Goal: Check status: Check status

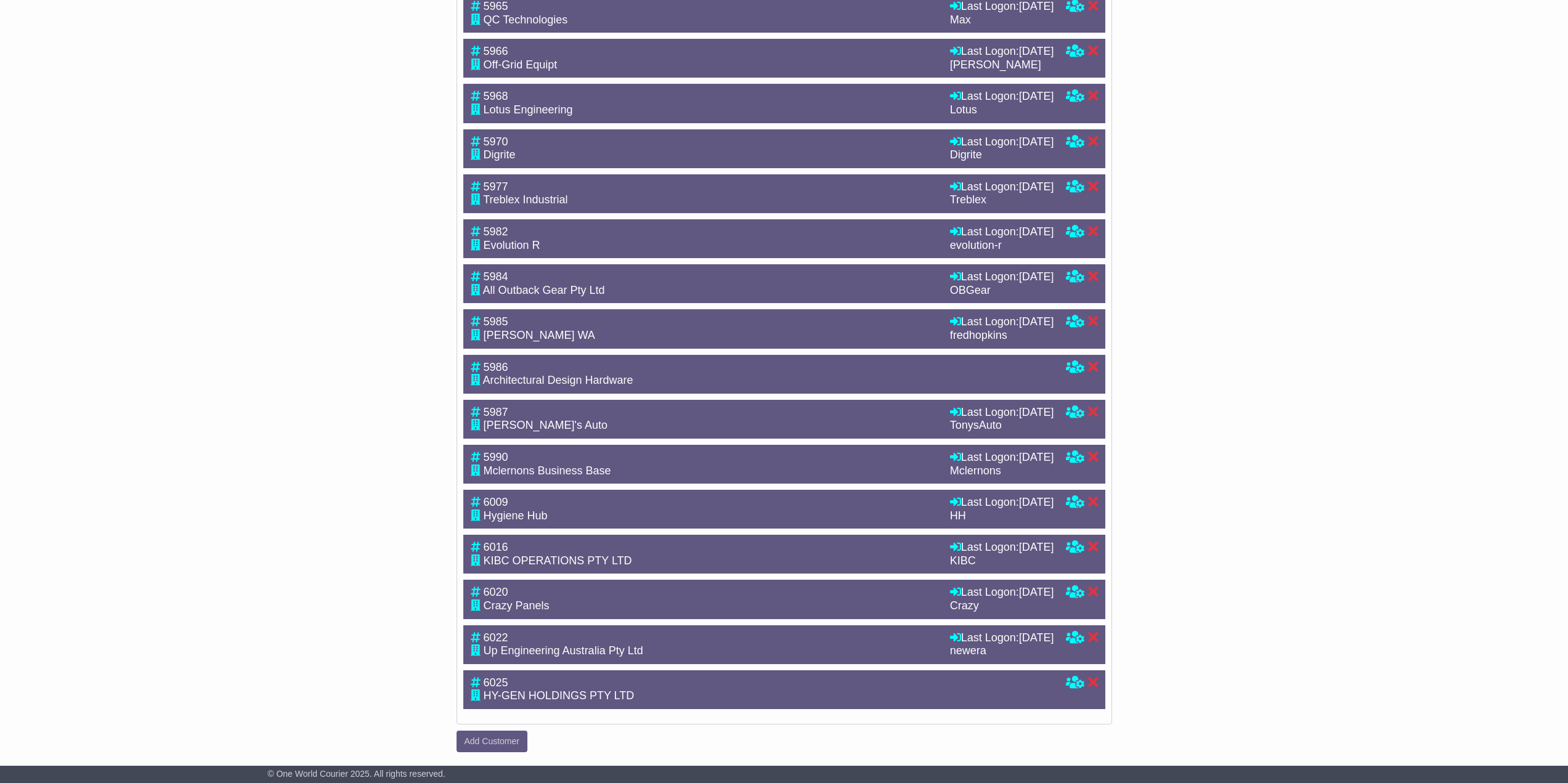
drag, startPoint x: 0, startPoint y: 0, endPoint x: 1345, endPoint y: 533, distance: 1446.8
drag, startPoint x: 1291, startPoint y: 640, endPoint x: 1316, endPoint y: 354, distance: 287.1
drag, startPoint x: 1224, startPoint y: 656, endPoint x: 1218, endPoint y: 498, distance: 158.1
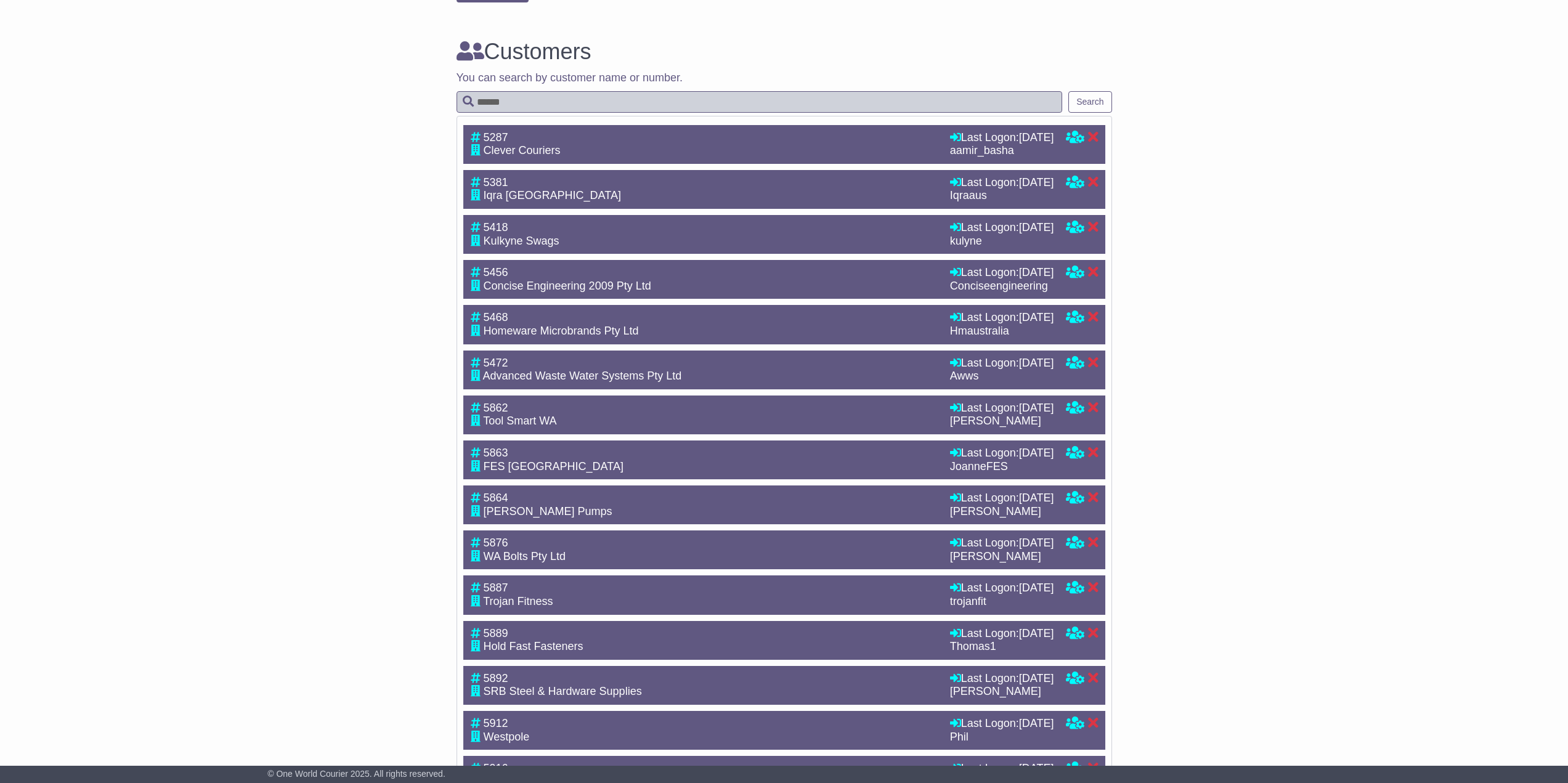
scroll to position [0, 0]
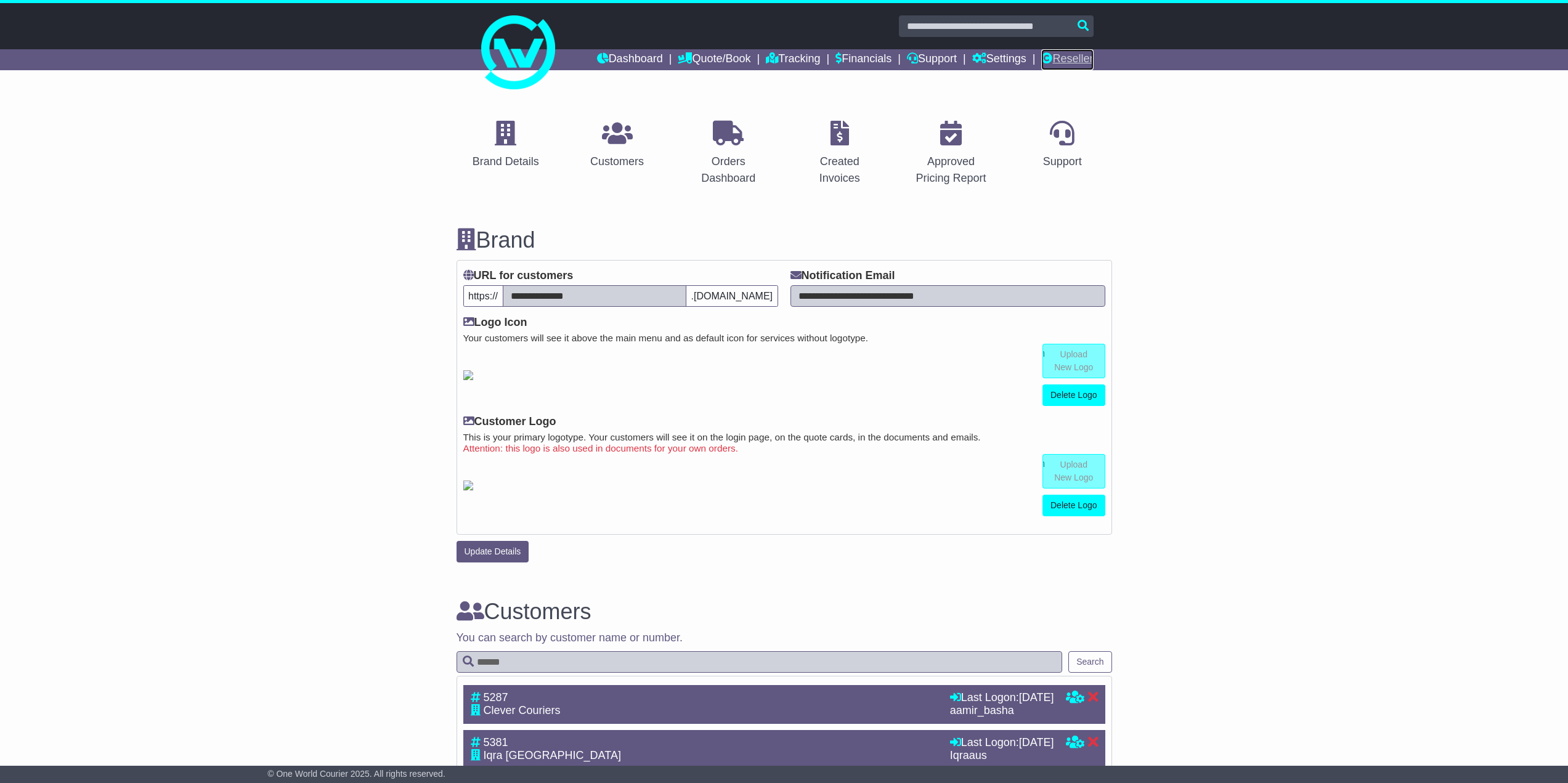
click at [1073, 55] on link "Reseller" at bounding box center [1067, 60] width 52 height 21
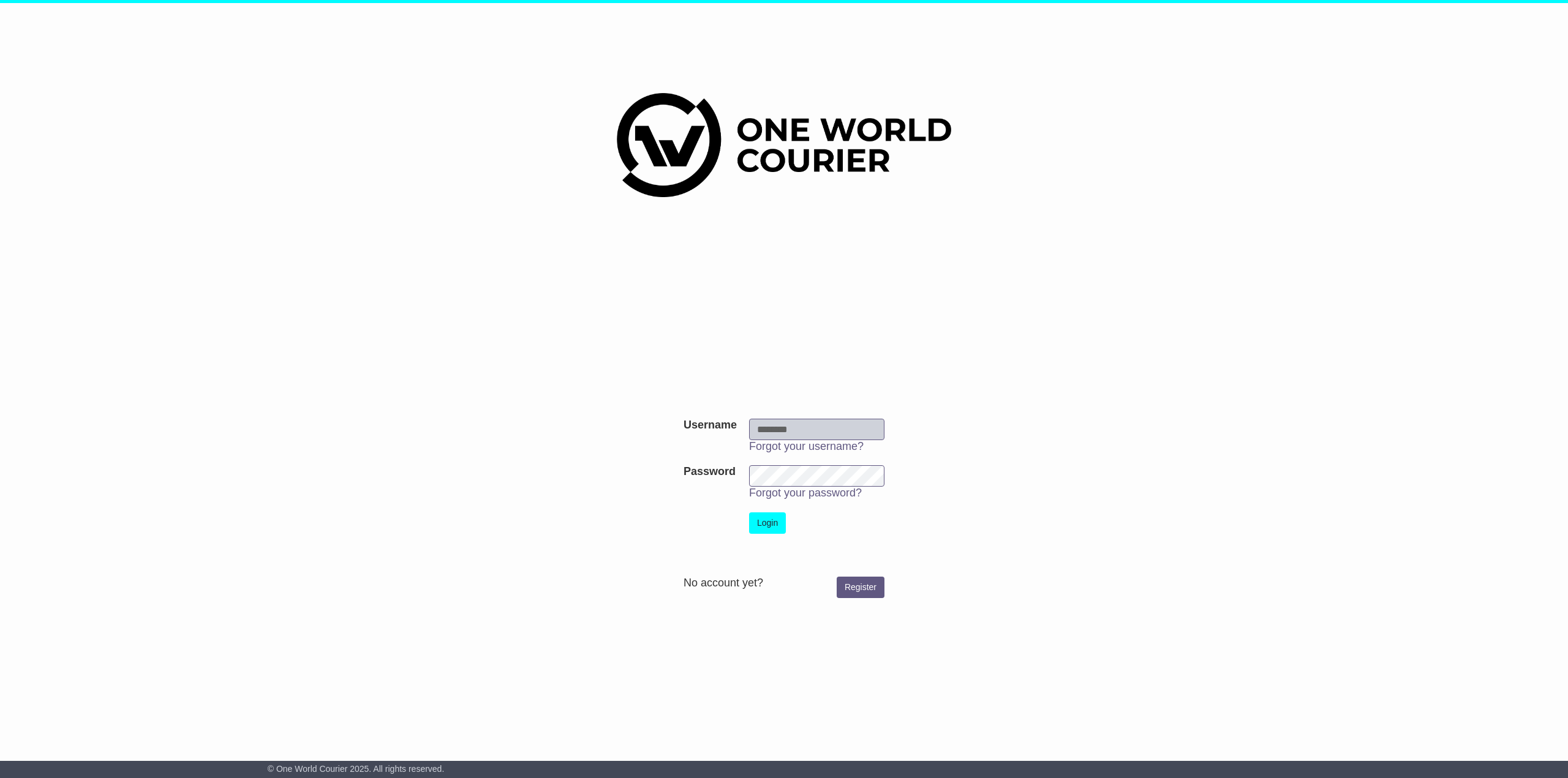
type input "********"
click at [743, 516] on td at bounding box center [709, 523] width 66 height 34
click at [764, 520] on button "Login" at bounding box center [767, 523] width 37 height 21
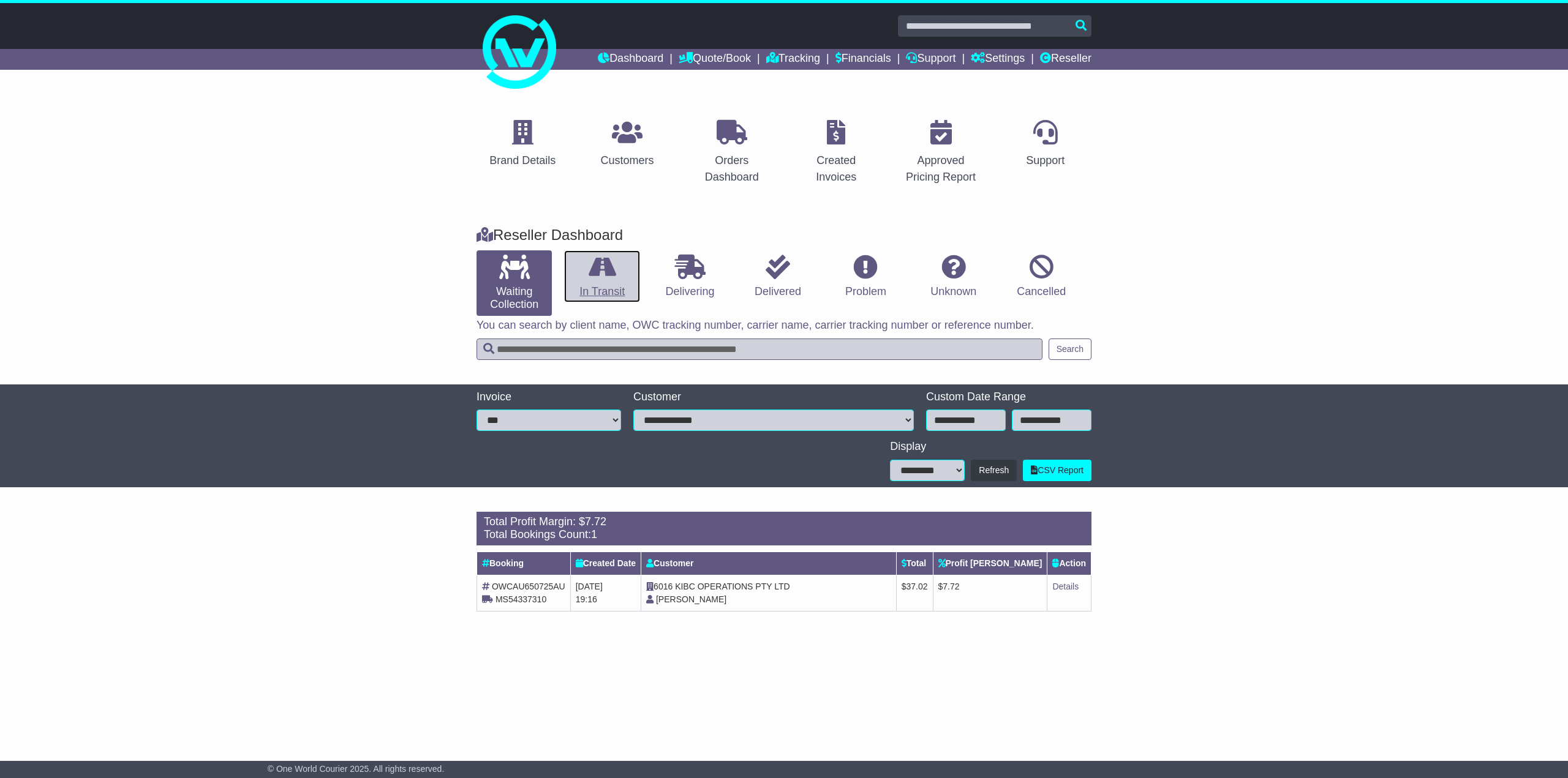
click at [601, 280] on link "In Transit" at bounding box center [602, 277] width 75 height 53
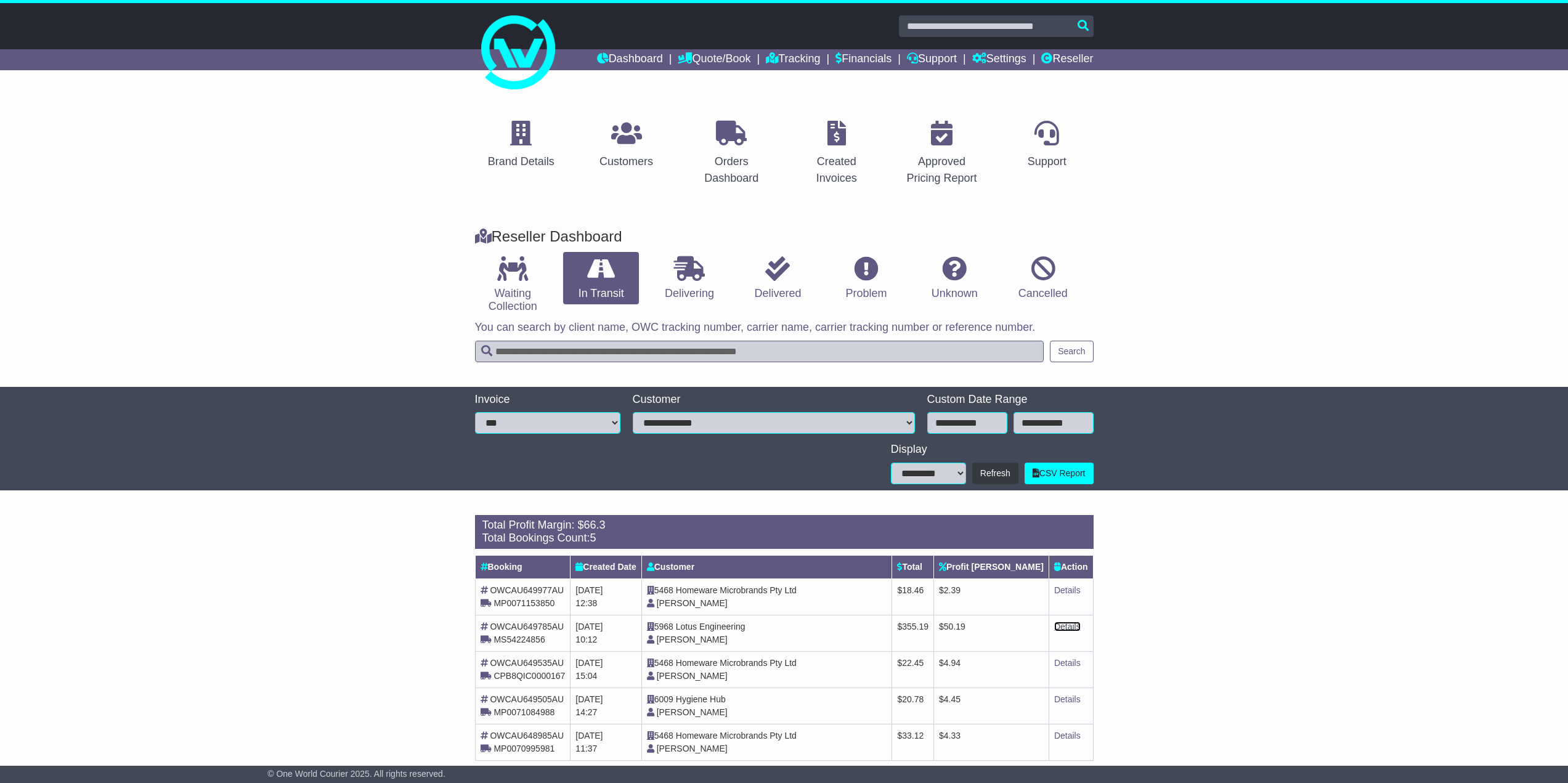
click at [1066, 622] on link "Details" at bounding box center [1067, 627] width 27 height 10
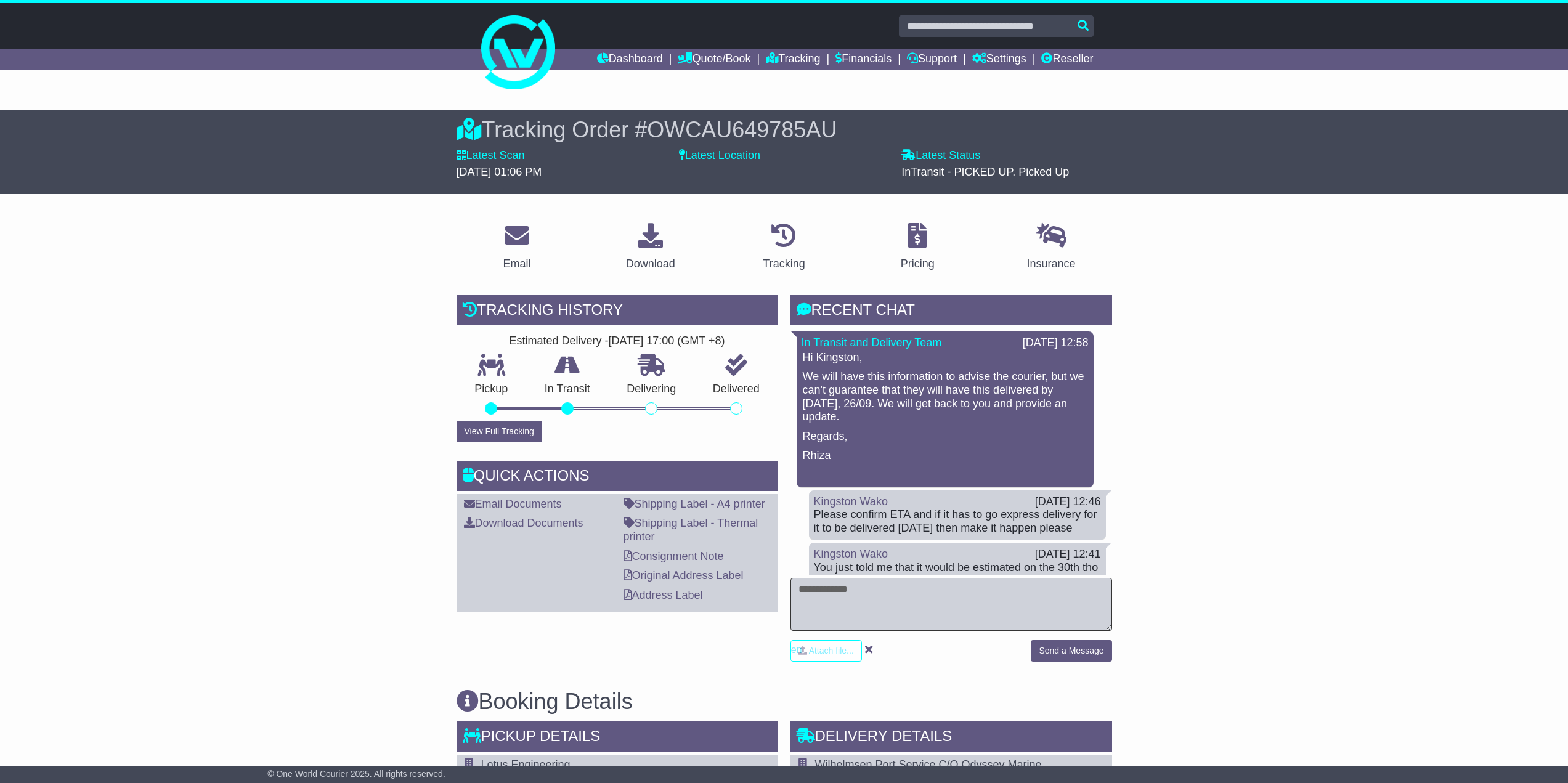
click at [829, 583] on textarea at bounding box center [951, 605] width 322 height 53
type textarea "**********"
click at [1088, 660] on button "Send a Message" at bounding box center [1071, 651] width 80 height 21
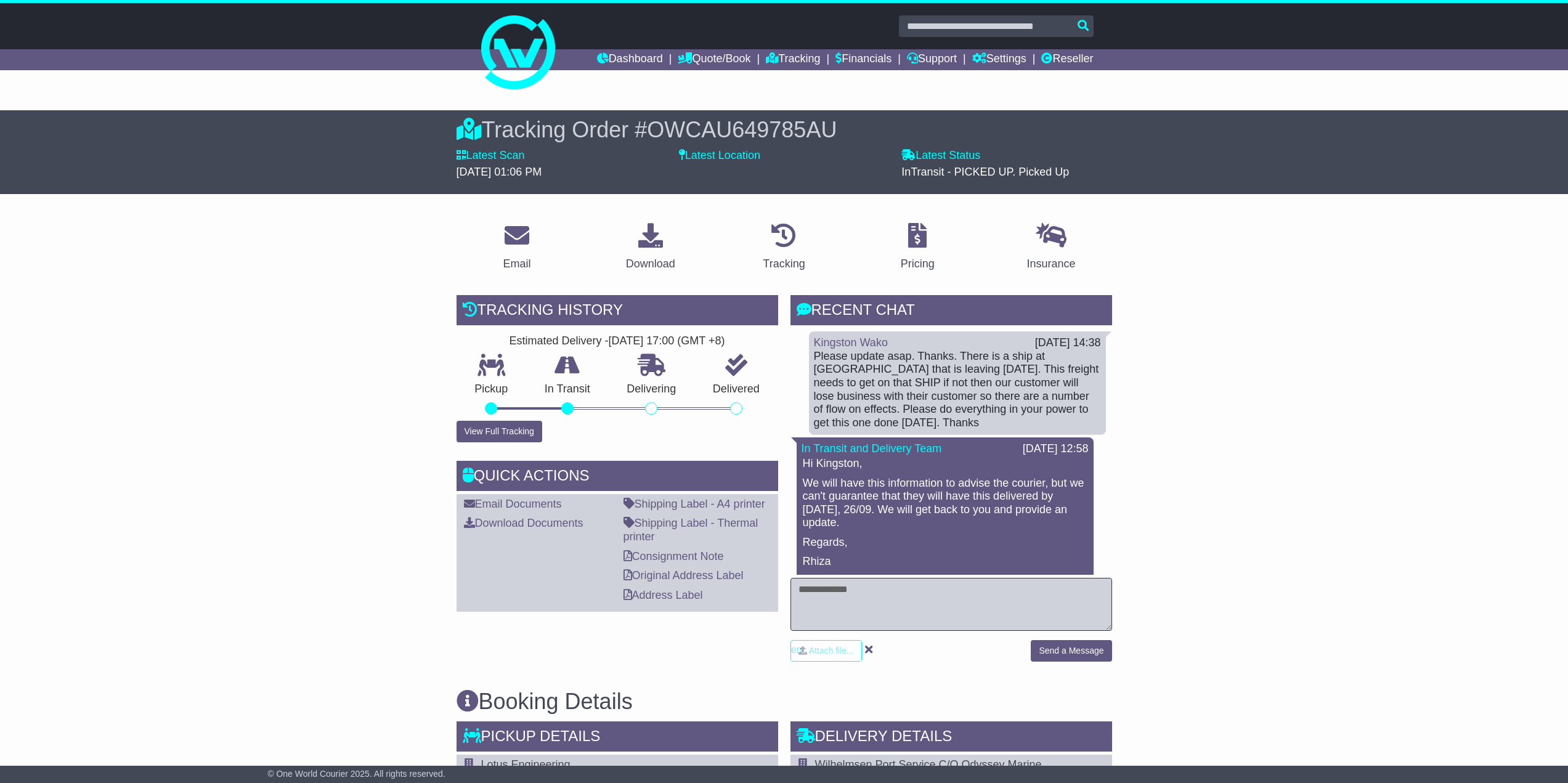
click at [881, 621] on textarea at bounding box center [951, 605] width 322 height 53
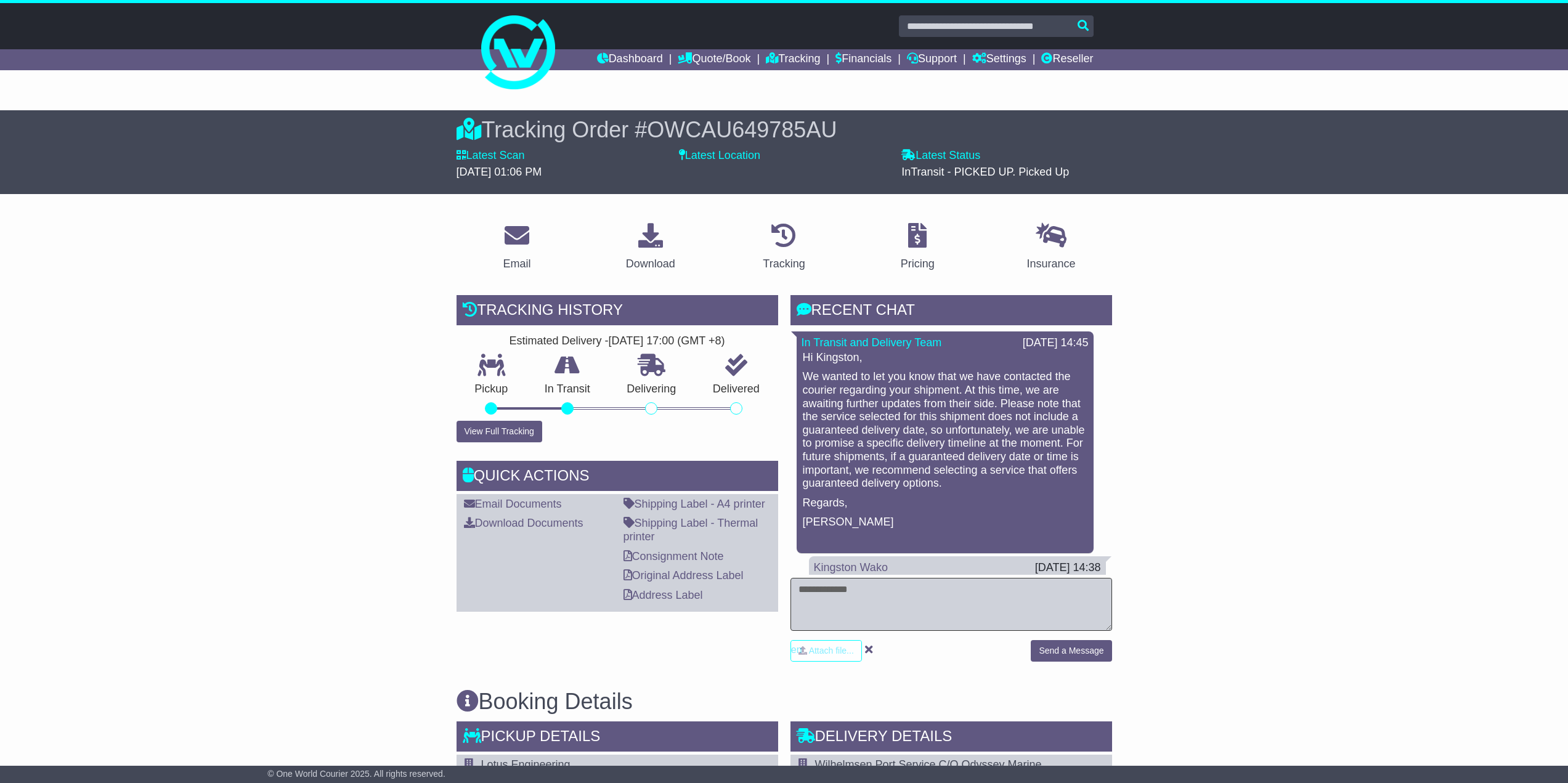
click at [878, 603] on textarea at bounding box center [951, 605] width 322 height 53
type textarea "***"
type textarea "**********"
click at [1079, 657] on button "Send a Message" at bounding box center [1071, 651] width 80 height 21
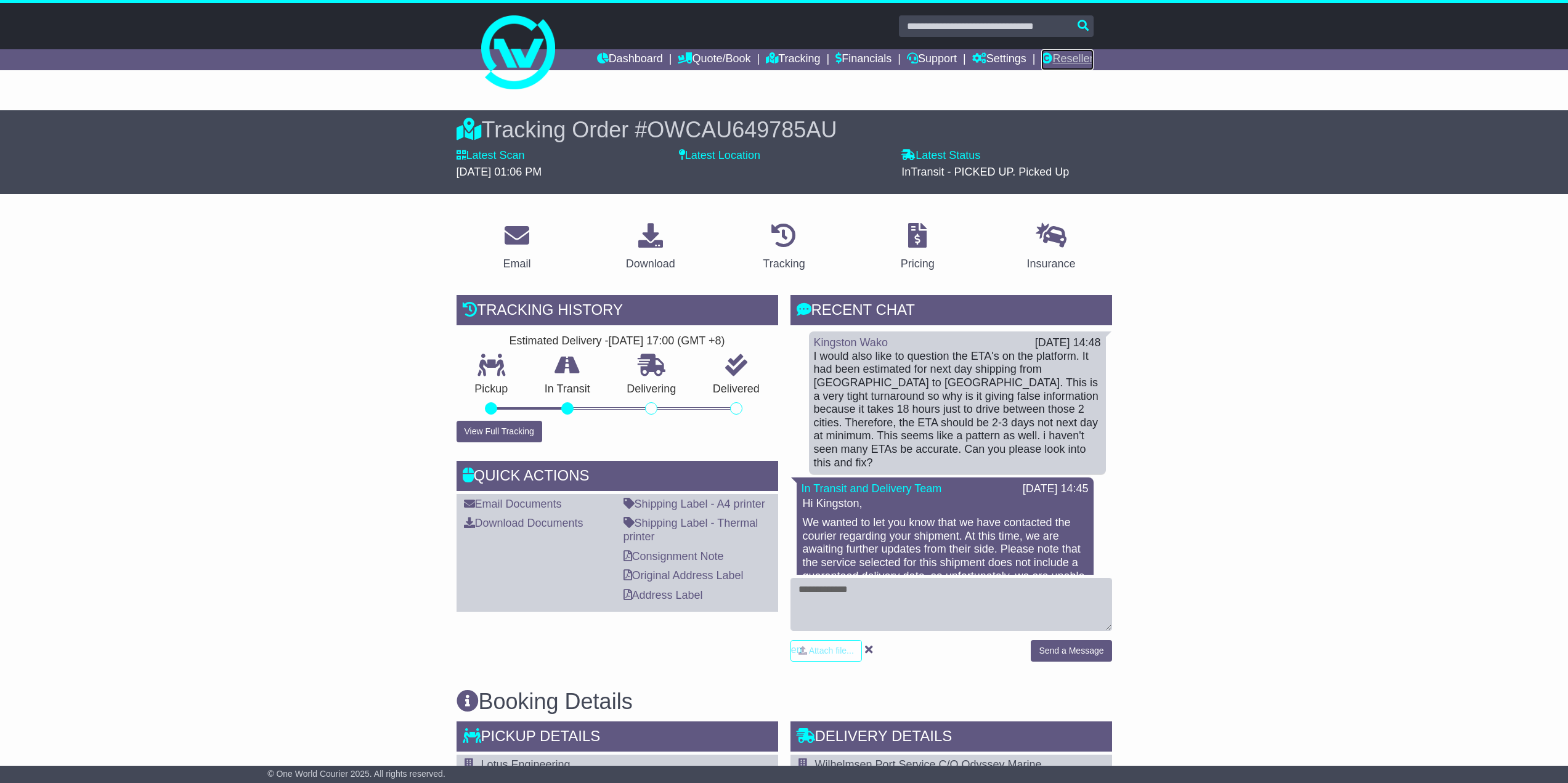
click at [1067, 60] on link "Reseller" at bounding box center [1067, 60] width 52 height 21
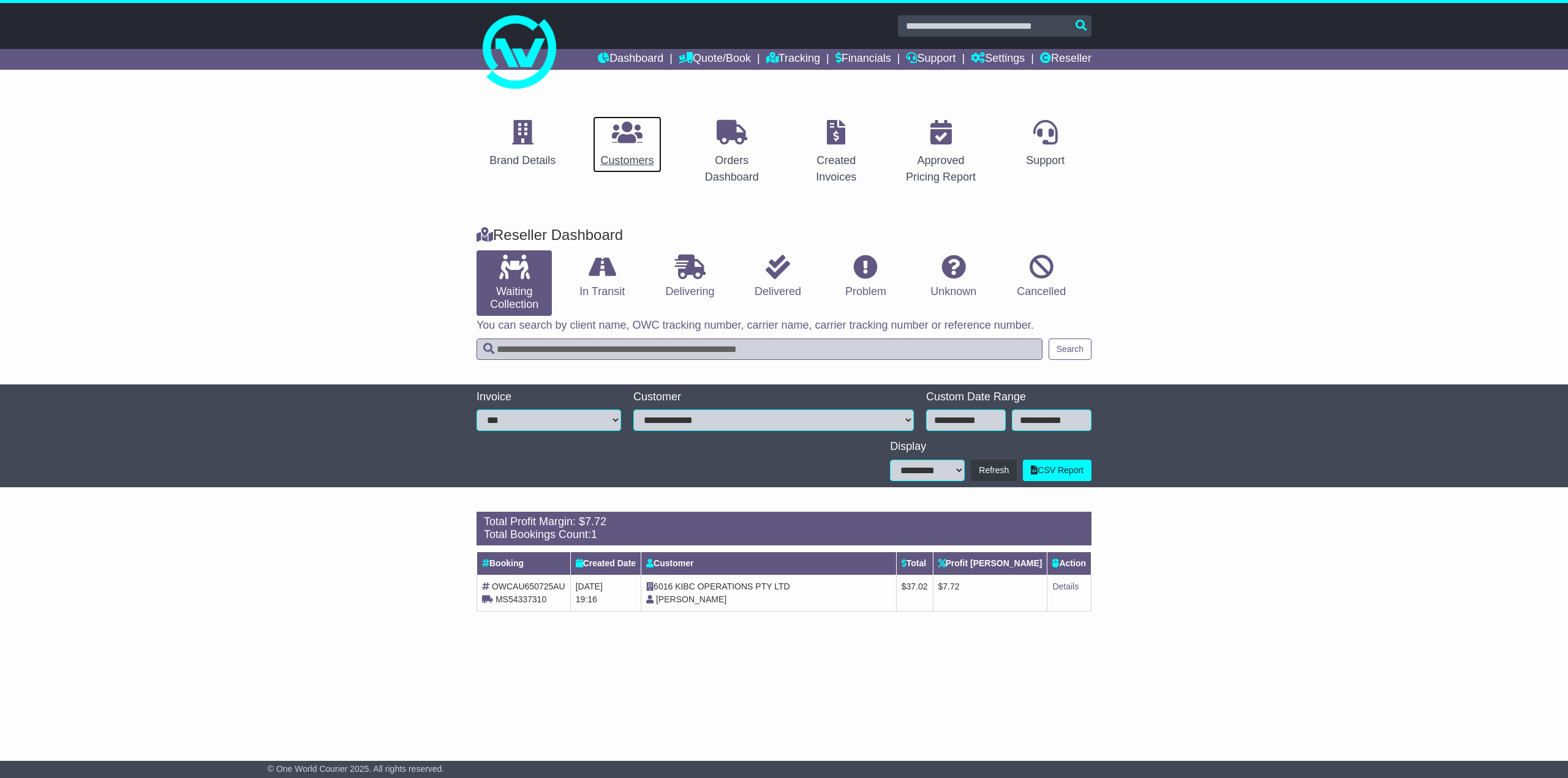
click at [620, 139] on icon at bounding box center [627, 132] width 31 height 24
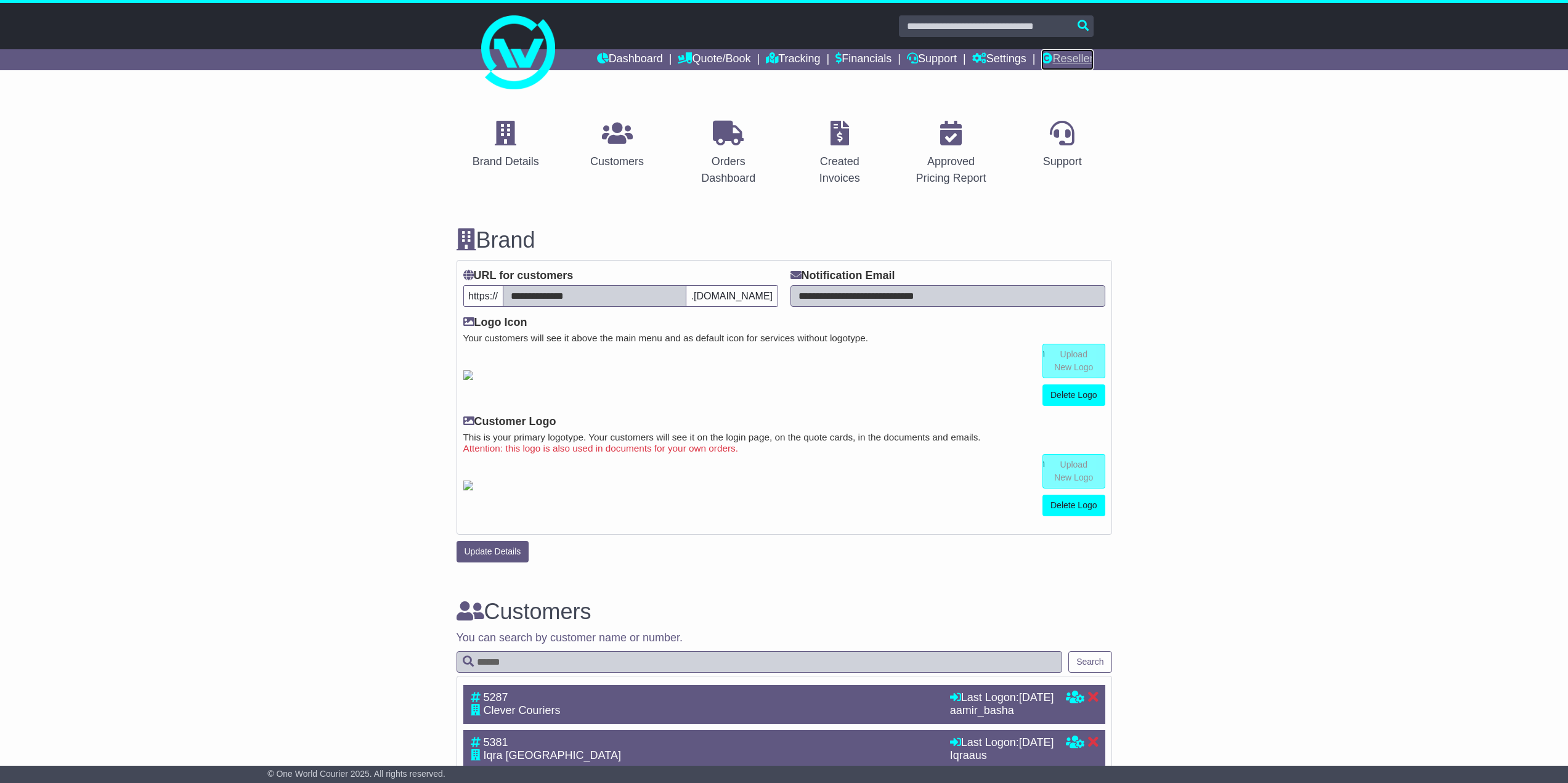
click at [1079, 58] on link "Reseller" at bounding box center [1067, 60] width 52 height 21
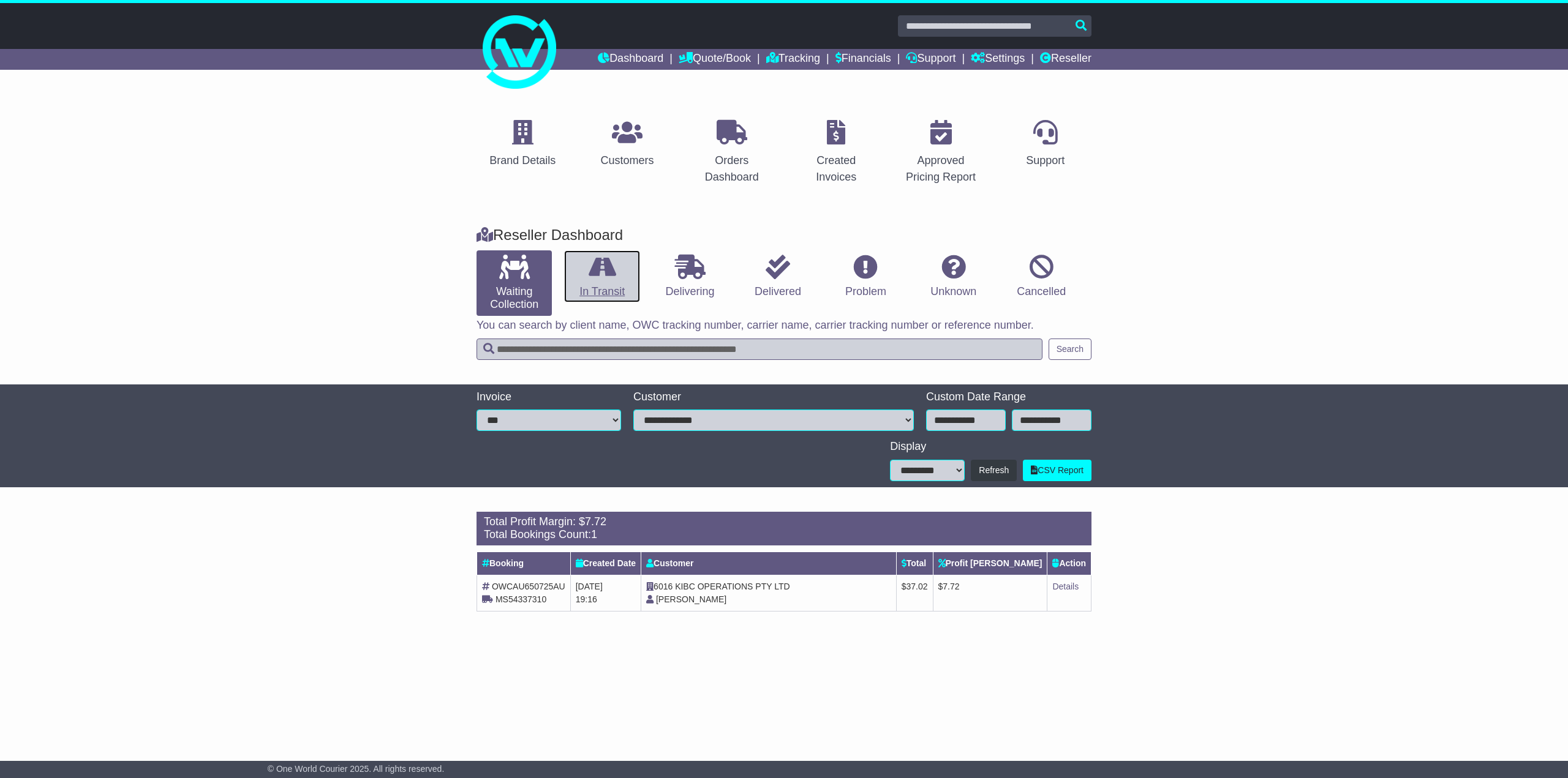
click at [619, 299] on link "In Transit" at bounding box center [602, 277] width 75 height 53
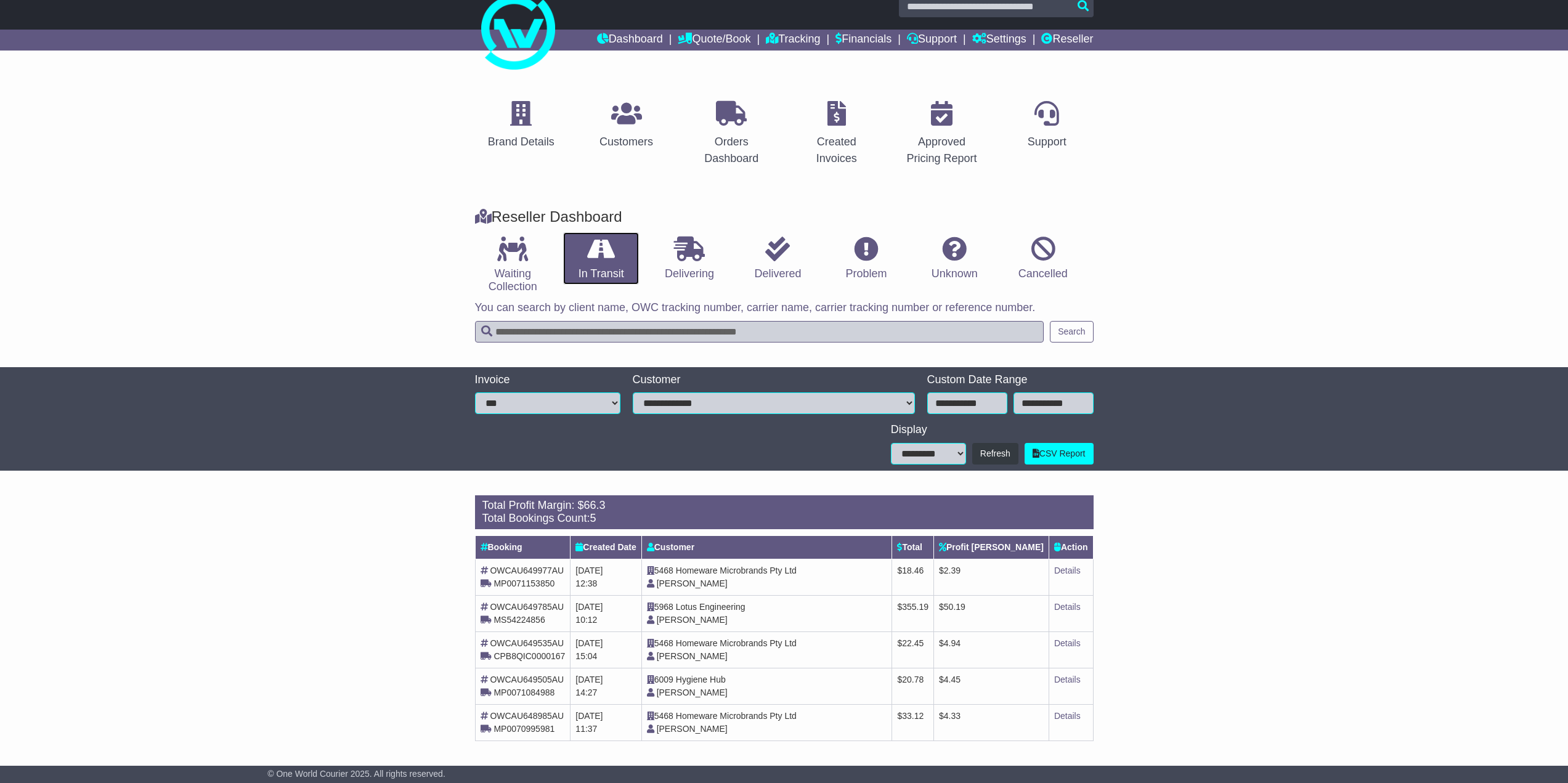
scroll to position [21, 0]
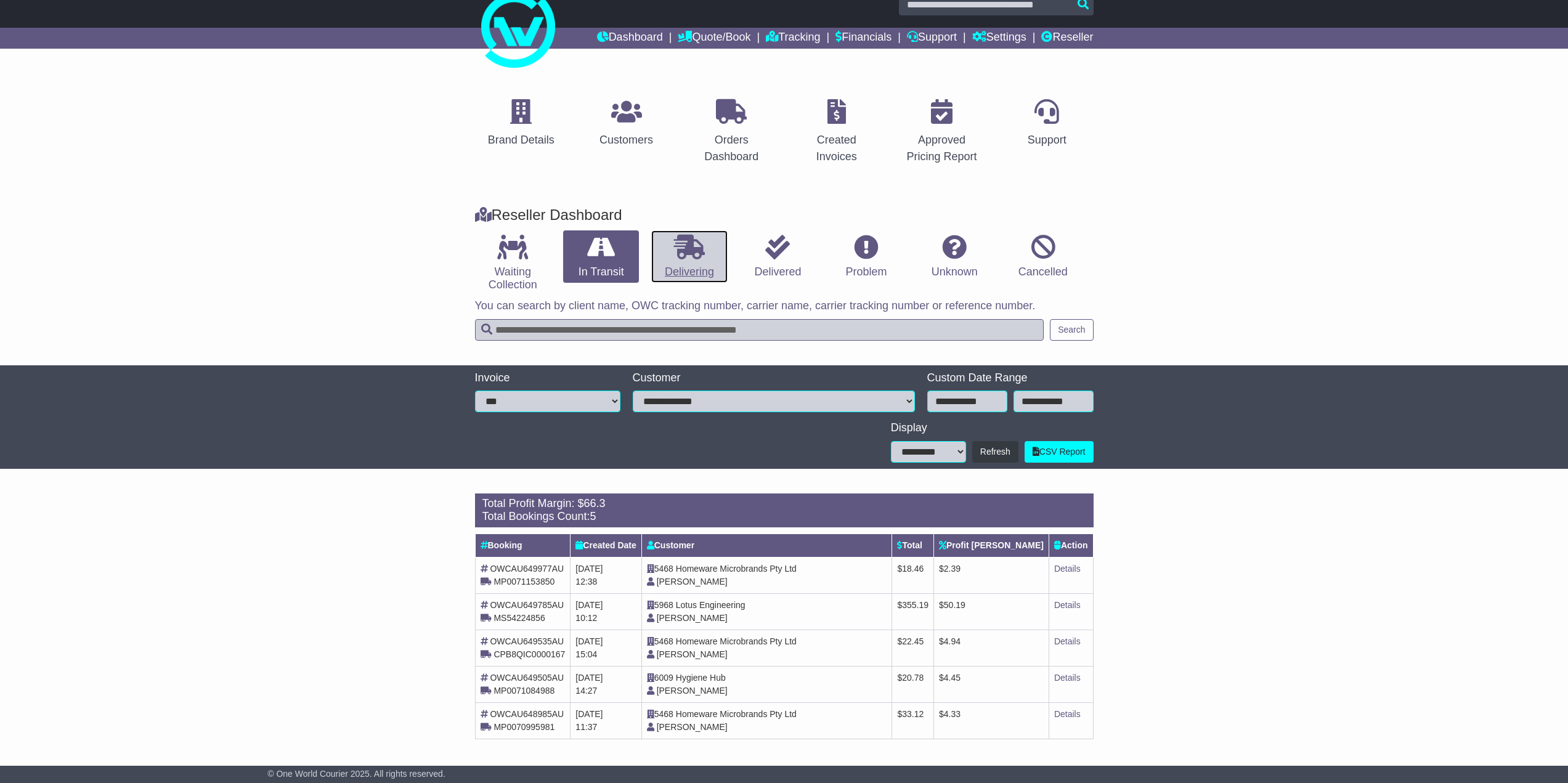
click at [685, 269] on link "Delivering" at bounding box center [690, 257] width 76 height 53
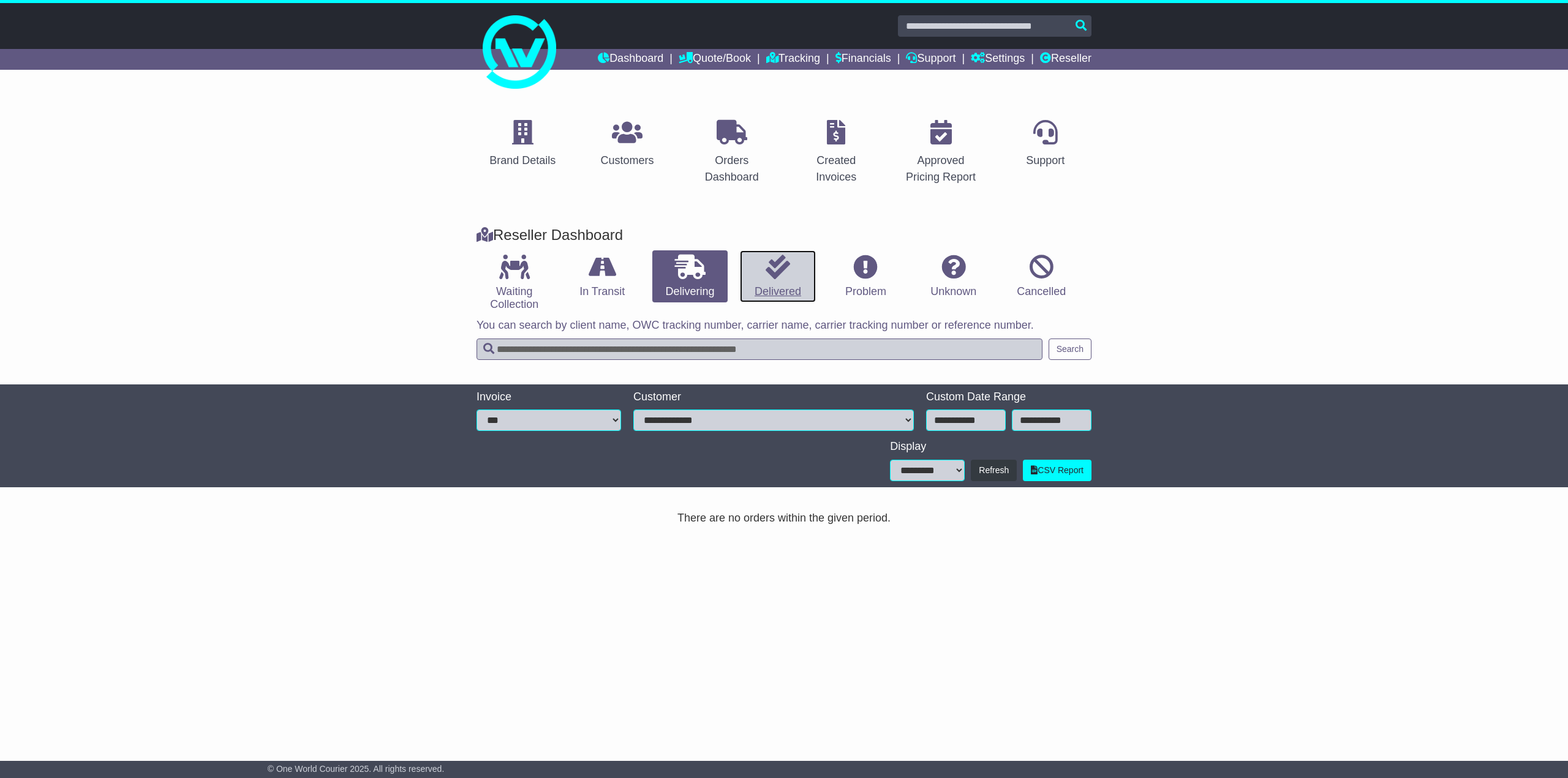
click at [785, 261] on icon at bounding box center [777, 267] width 24 height 24
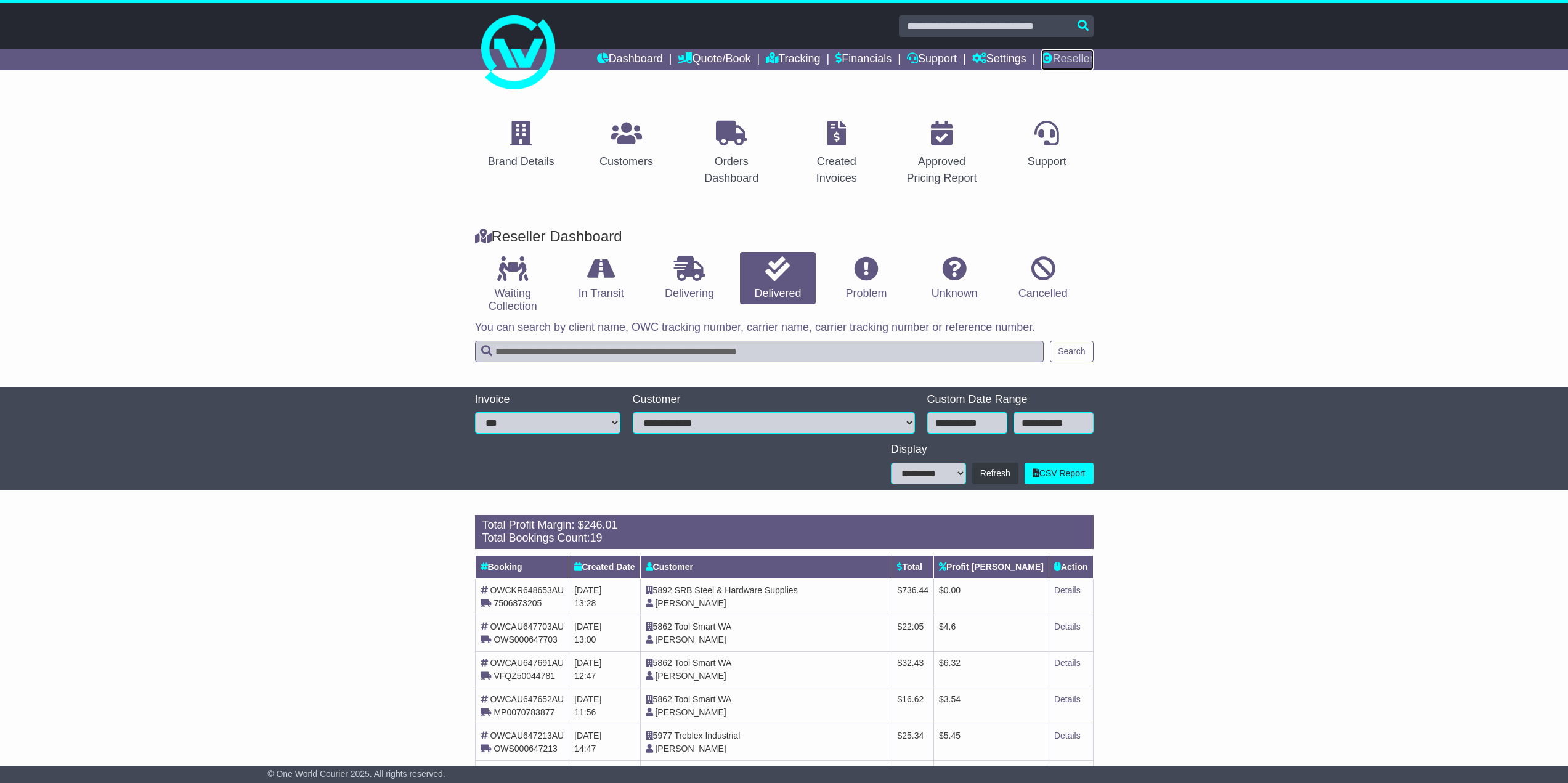
click at [1061, 61] on link "Reseller" at bounding box center [1067, 60] width 52 height 21
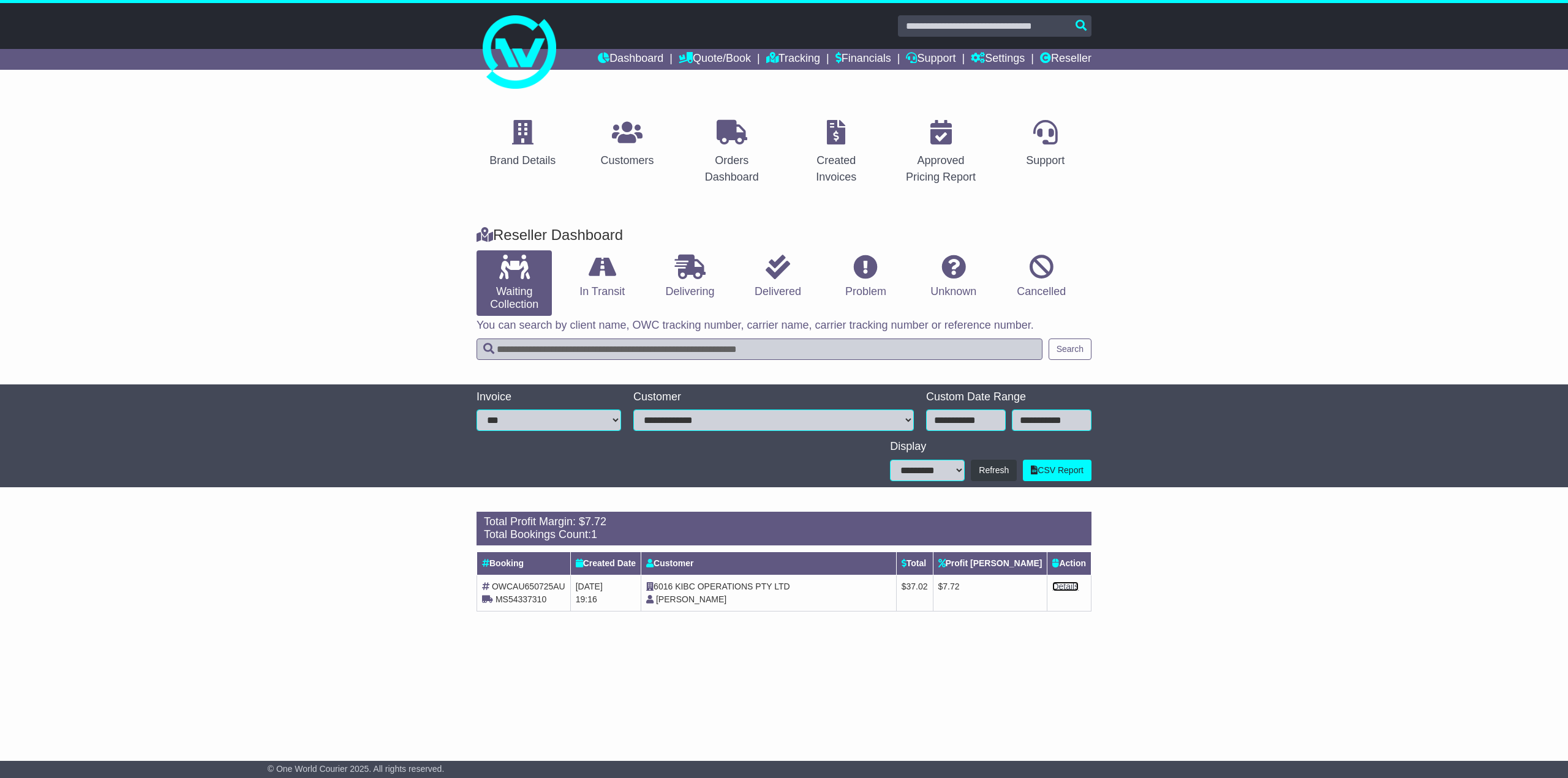
click at [1065, 586] on link "Details" at bounding box center [1065, 587] width 26 height 10
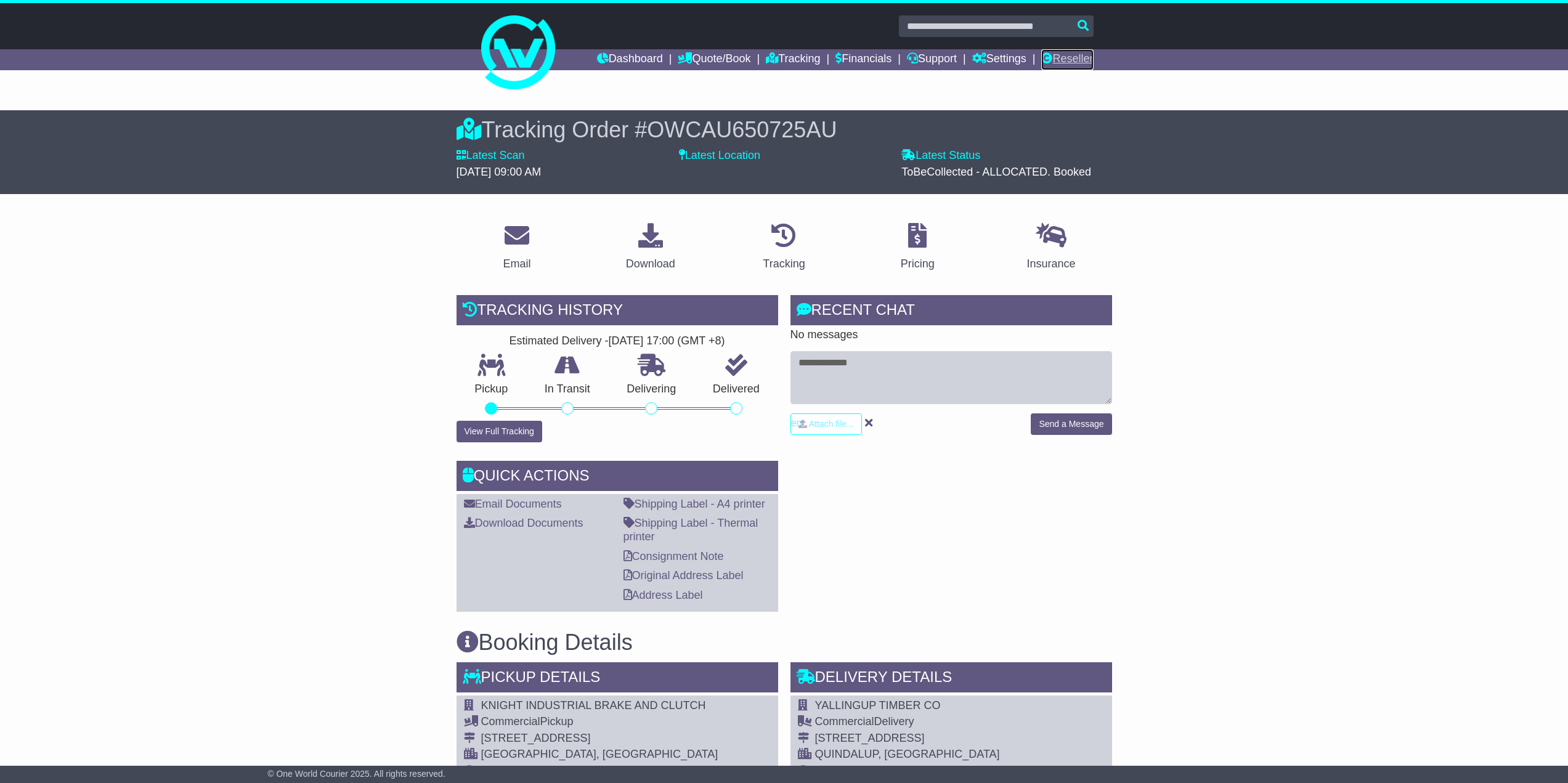
click at [1086, 52] on link "Reseller" at bounding box center [1067, 60] width 52 height 21
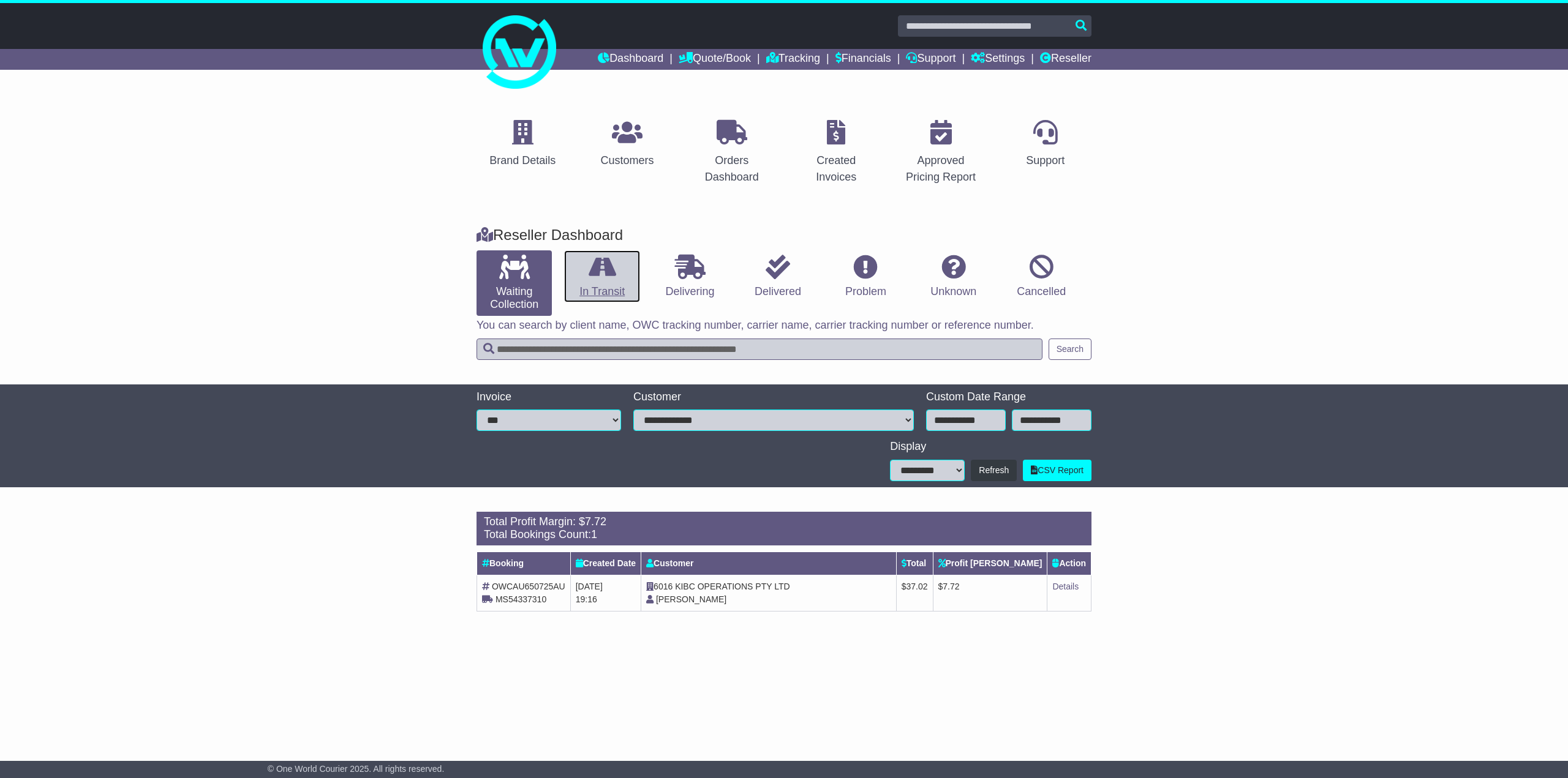
click at [583, 279] on link "In Transit" at bounding box center [602, 277] width 75 height 53
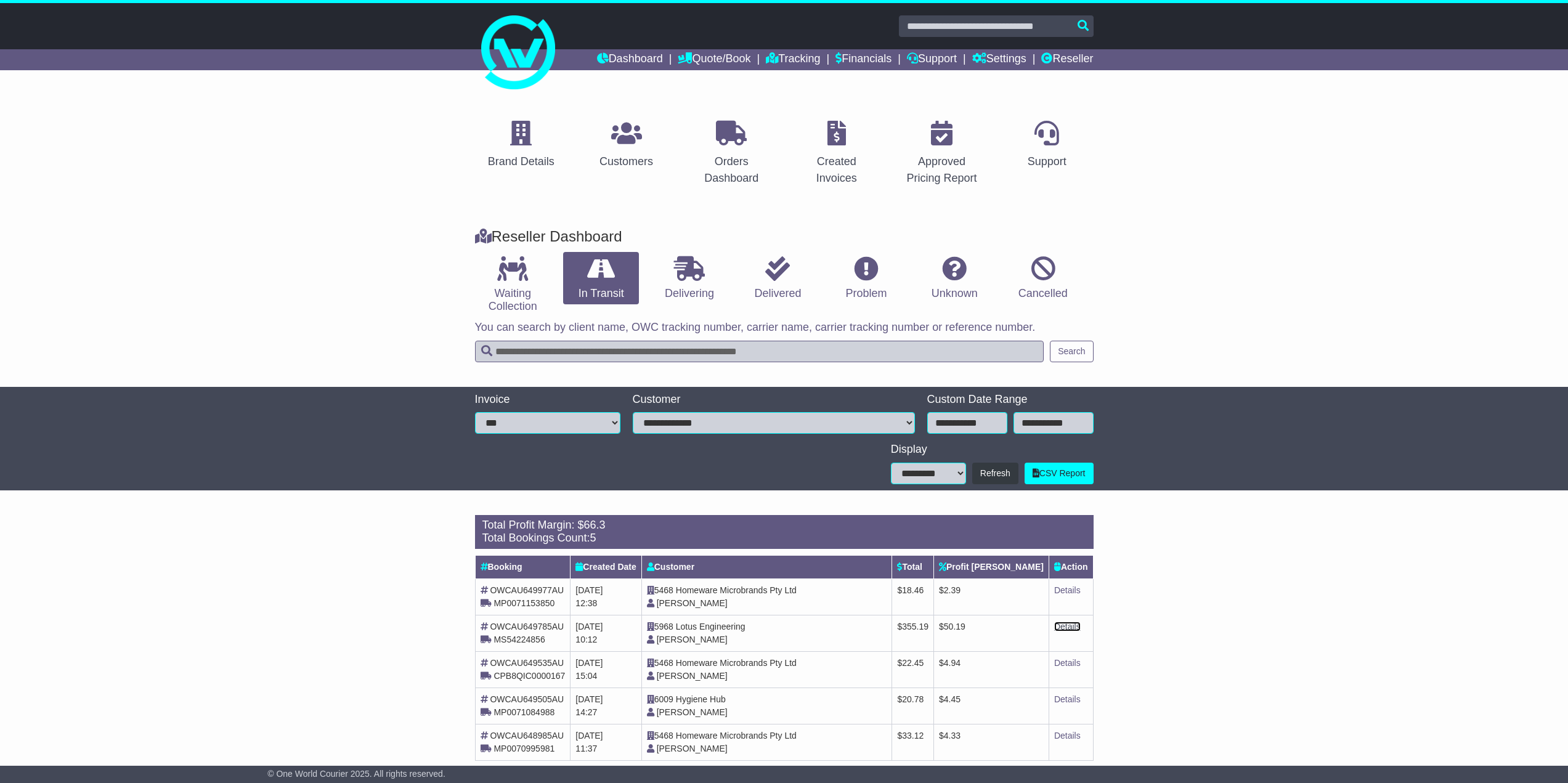
click at [1067, 629] on link "Details" at bounding box center [1067, 627] width 27 height 10
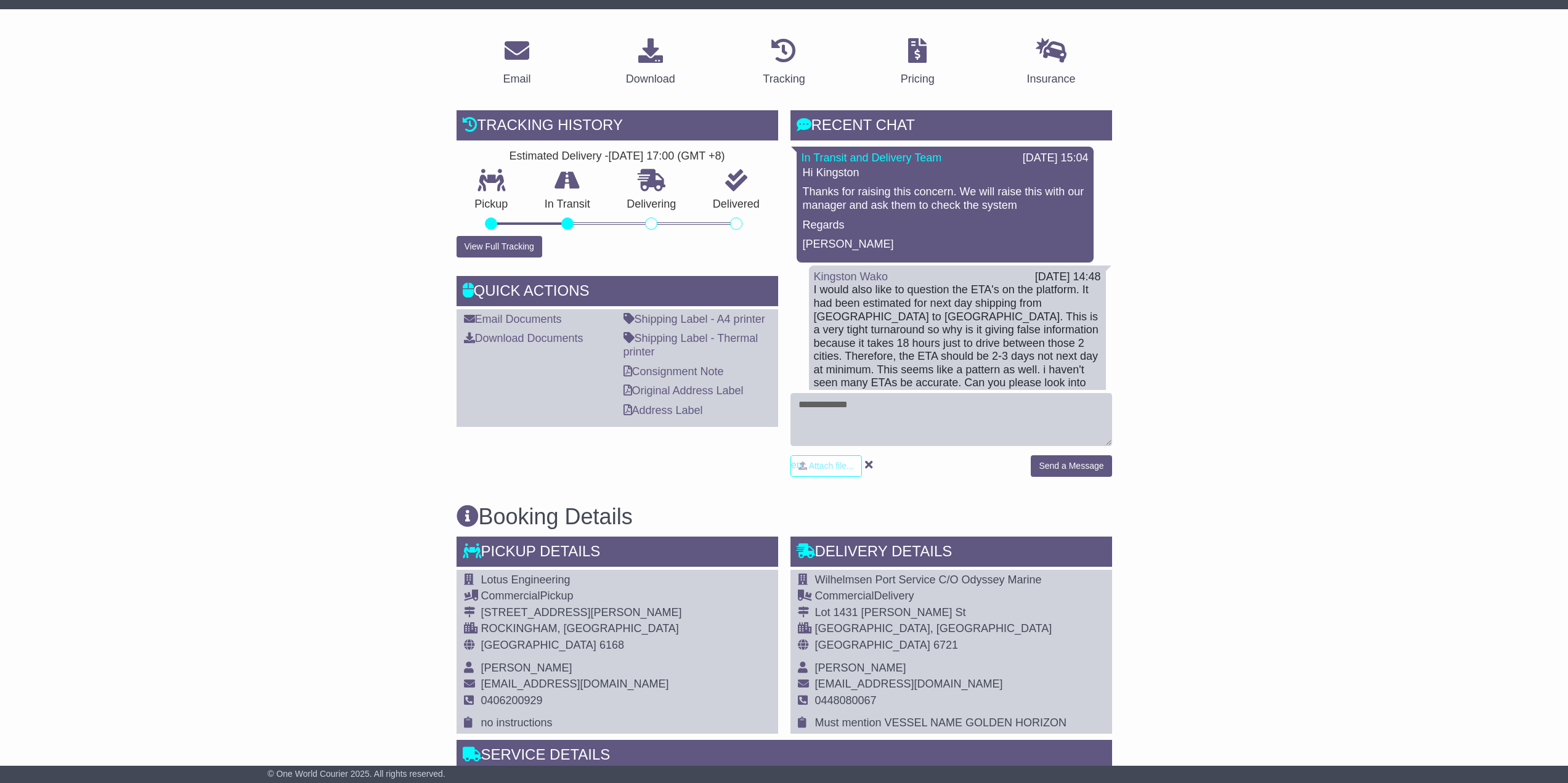
scroll to position [555, 0]
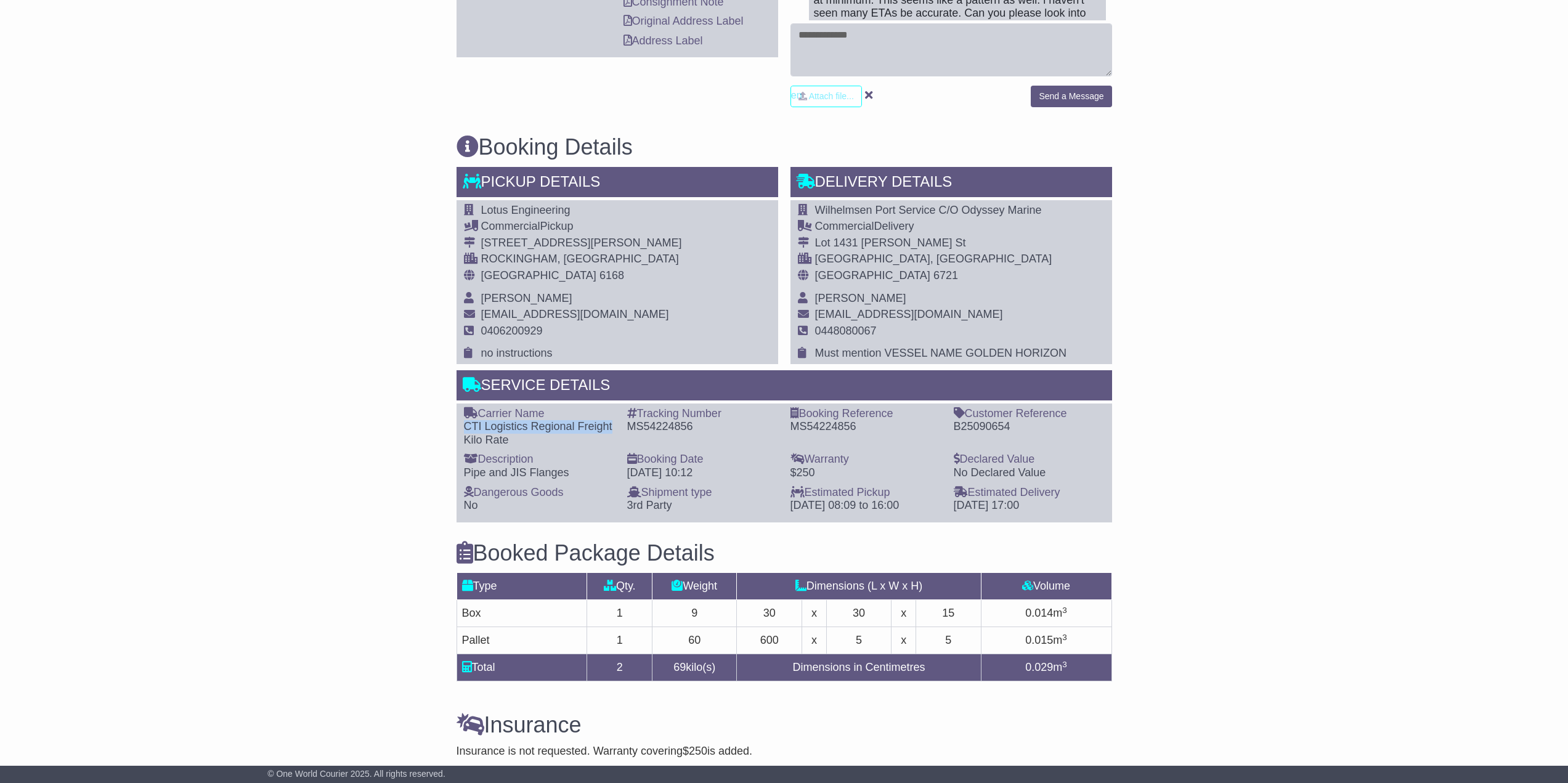
drag, startPoint x: 460, startPoint y: 426, endPoint x: 614, endPoint y: 428, distance: 154.0
click at [614, 428] on div "Carrier Name - CTI Logistics Regional Freight Kilo Rate" at bounding box center [539, 427] width 163 height 40
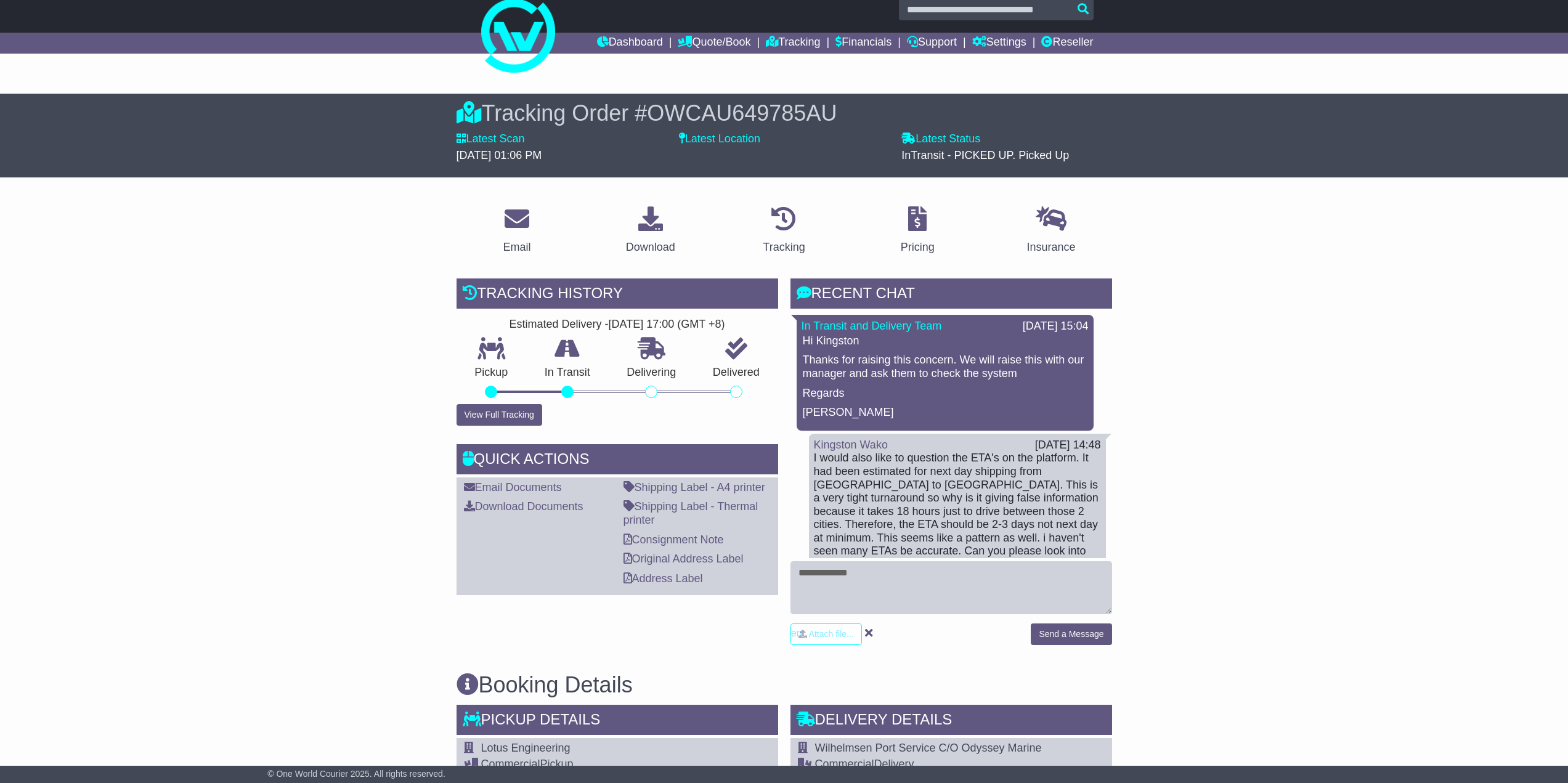
scroll to position [0, 0]
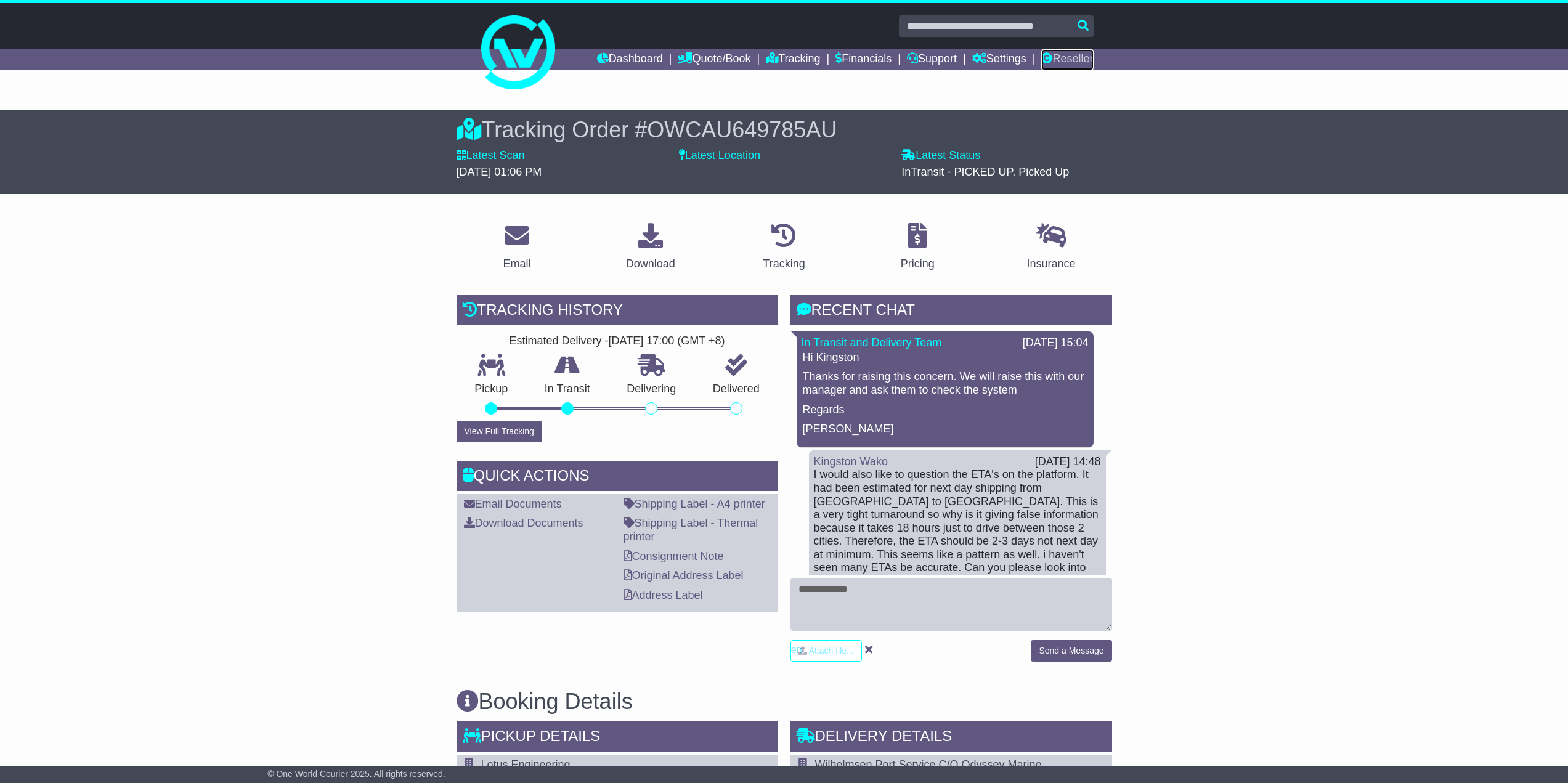
click at [1061, 61] on link "Reseller" at bounding box center [1067, 60] width 52 height 21
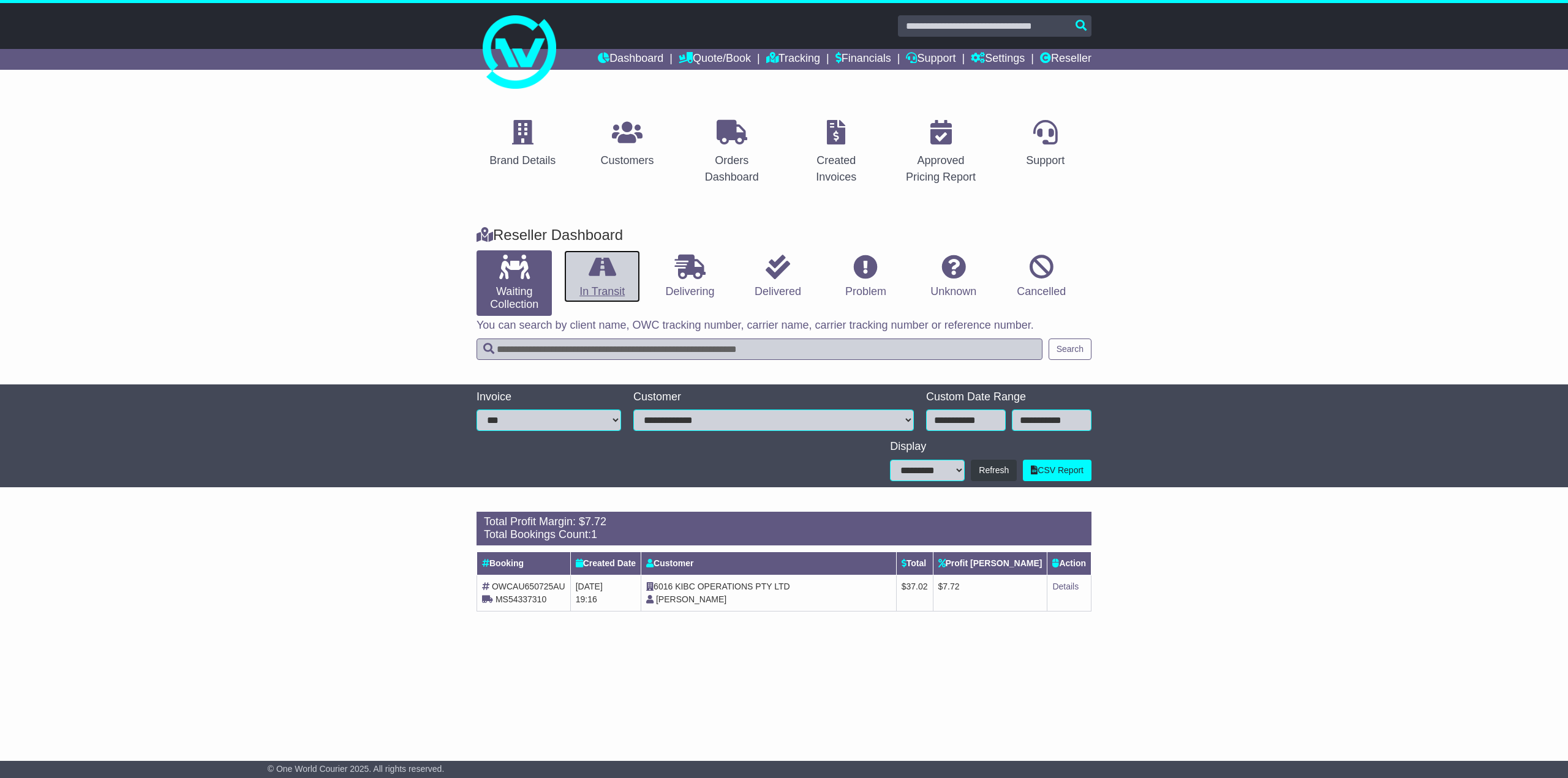
click at [608, 272] on icon at bounding box center [602, 267] width 28 height 24
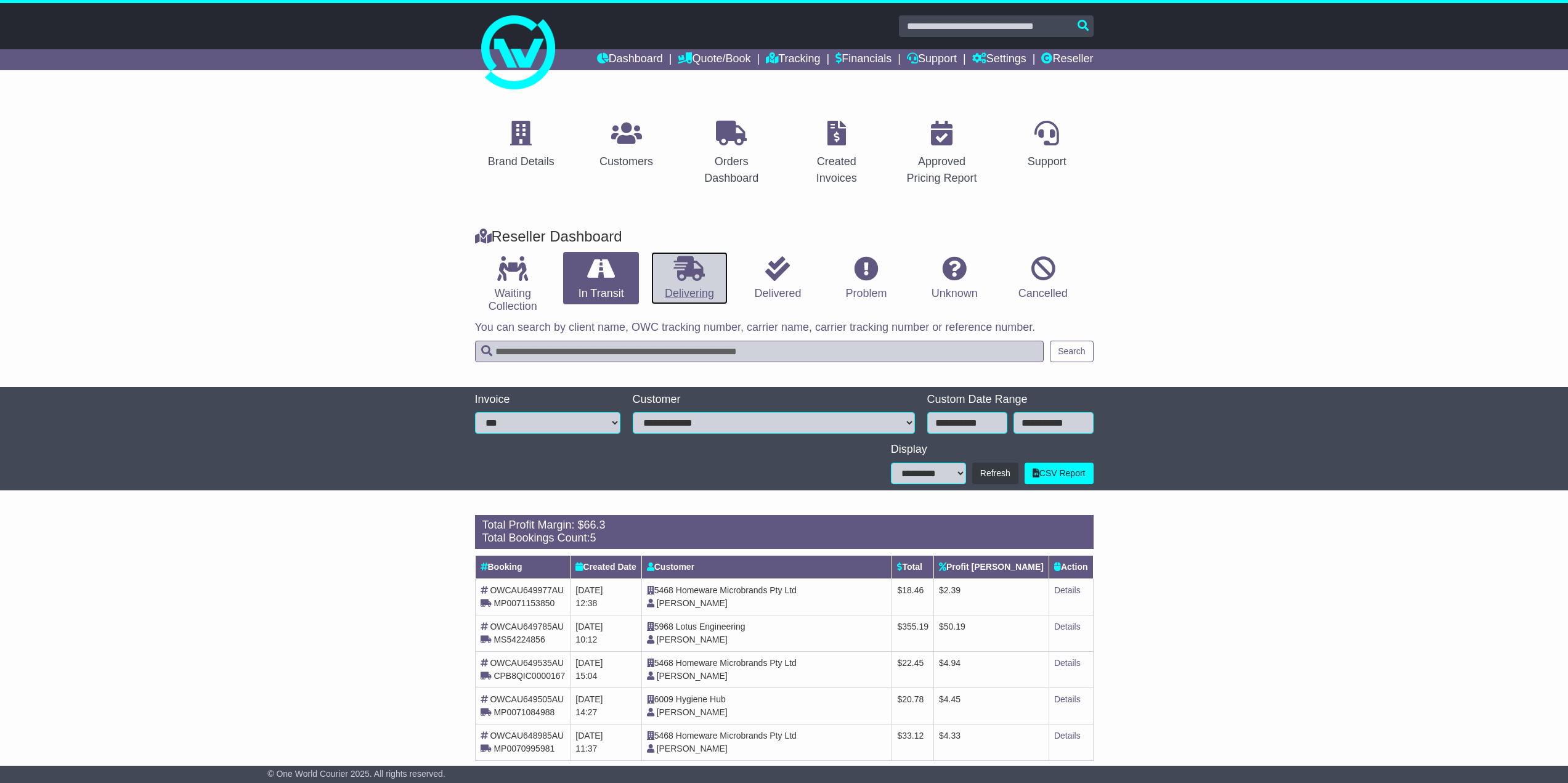
click at [704, 274] on icon at bounding box center [690, 269] width 31 height 24
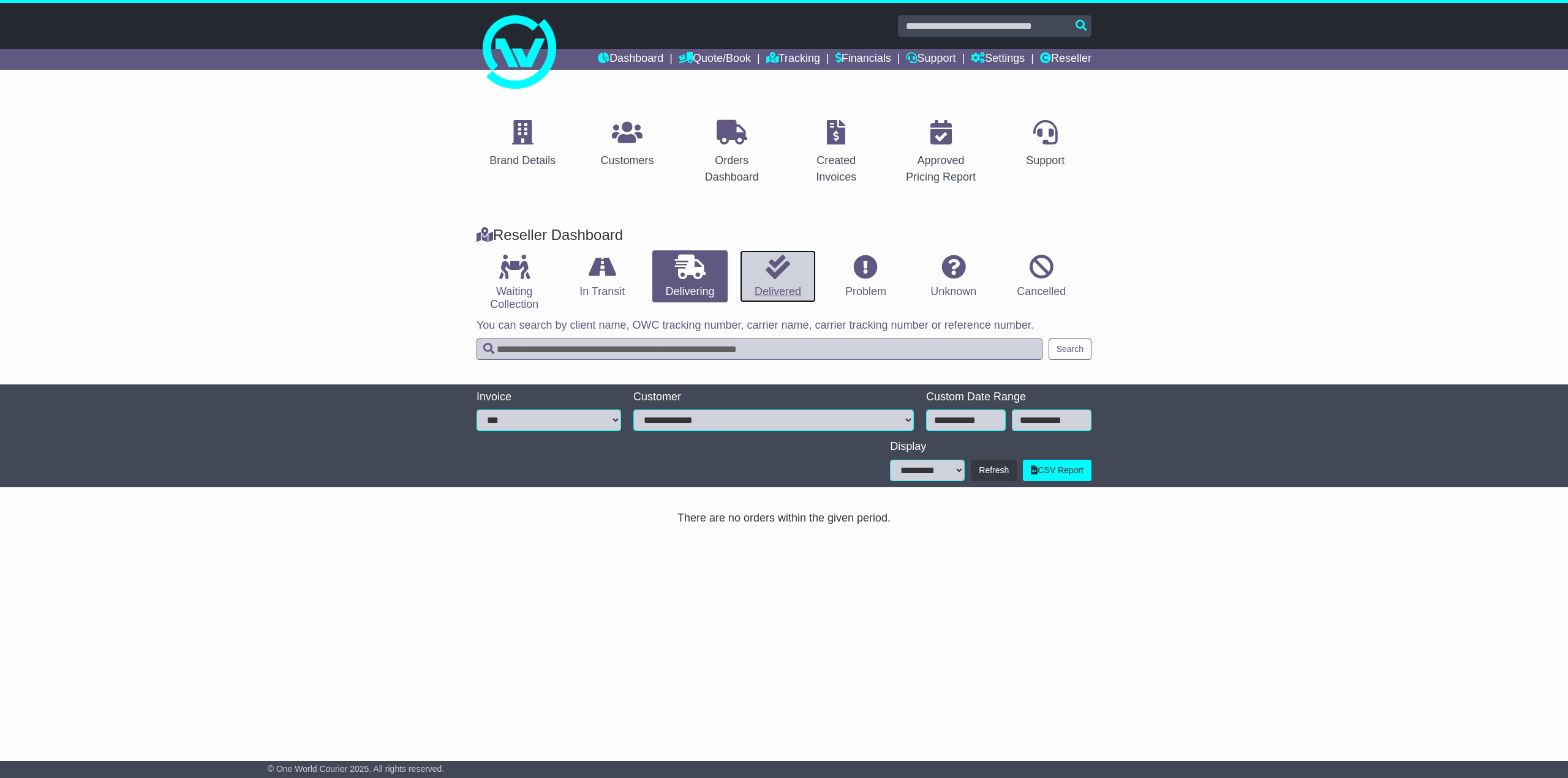
click at [758, 272] on link "Delivered" at bounding box center [777, 277] width 75 height 53
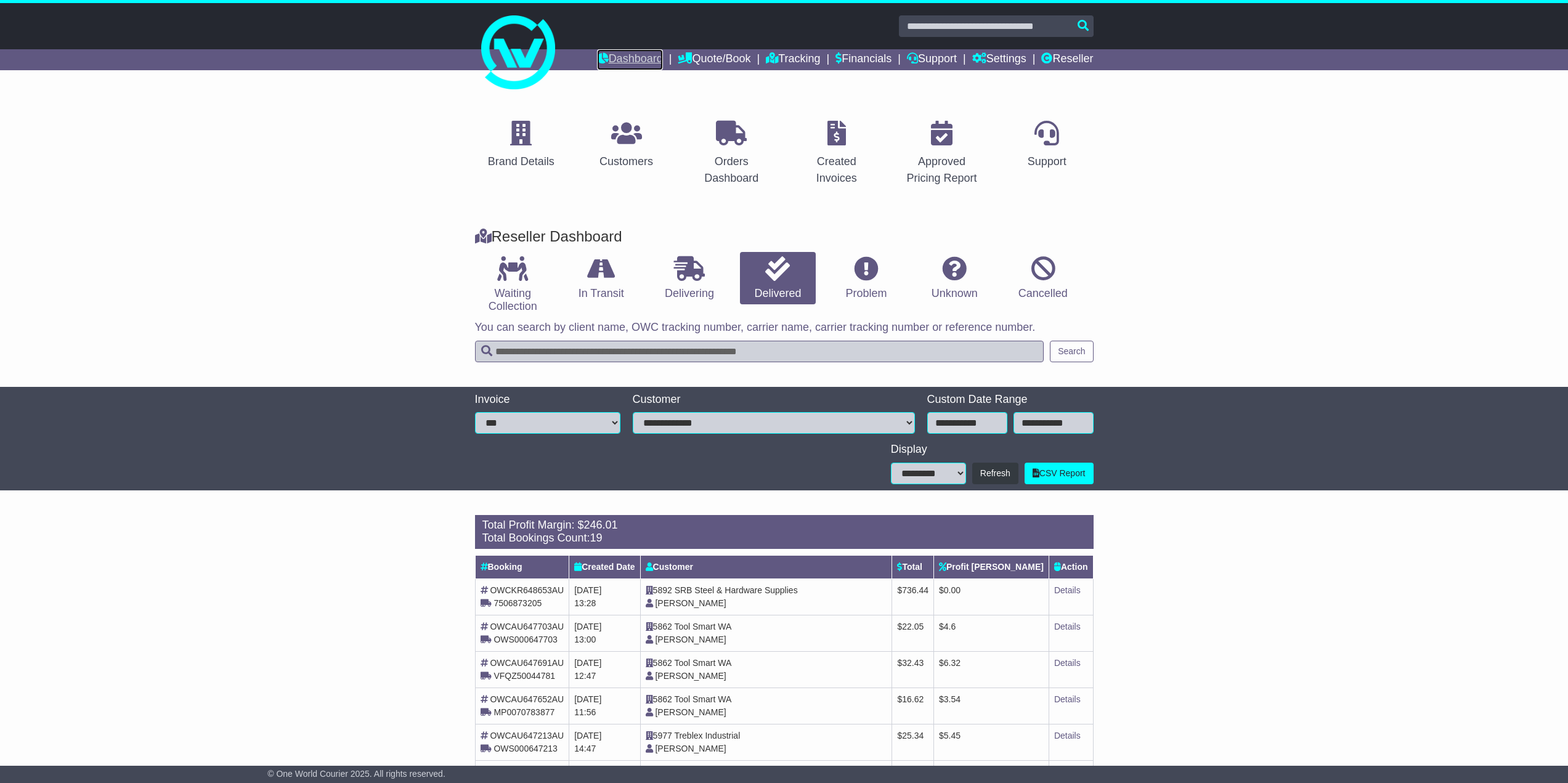
click at [614, 50] on link "Dashboard" at bounding box center [630, 60] width 66 height 21
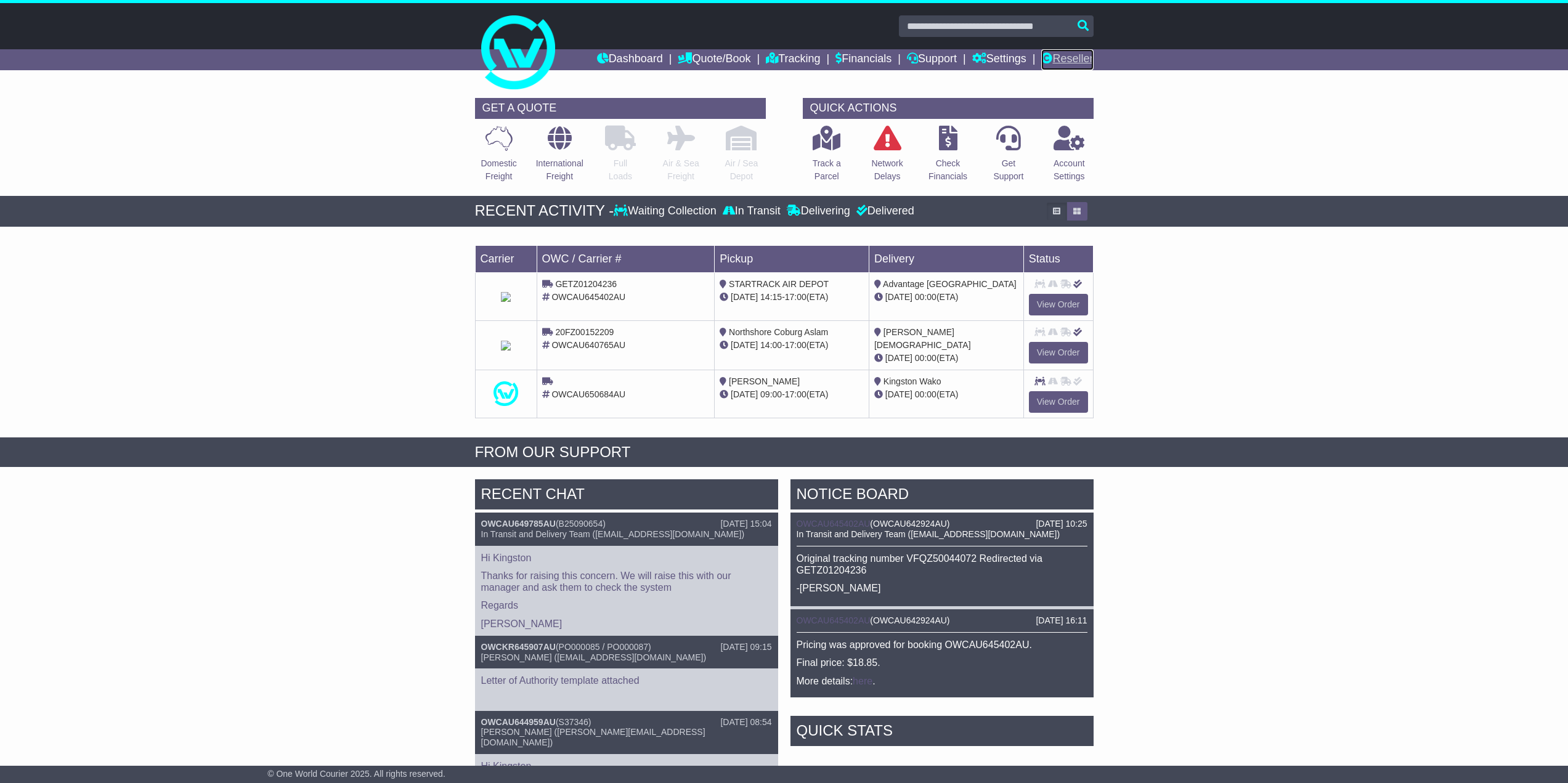
click at [1080, 57] on link "Reseller" at bounding box center [1067, 60] width 52 height 21
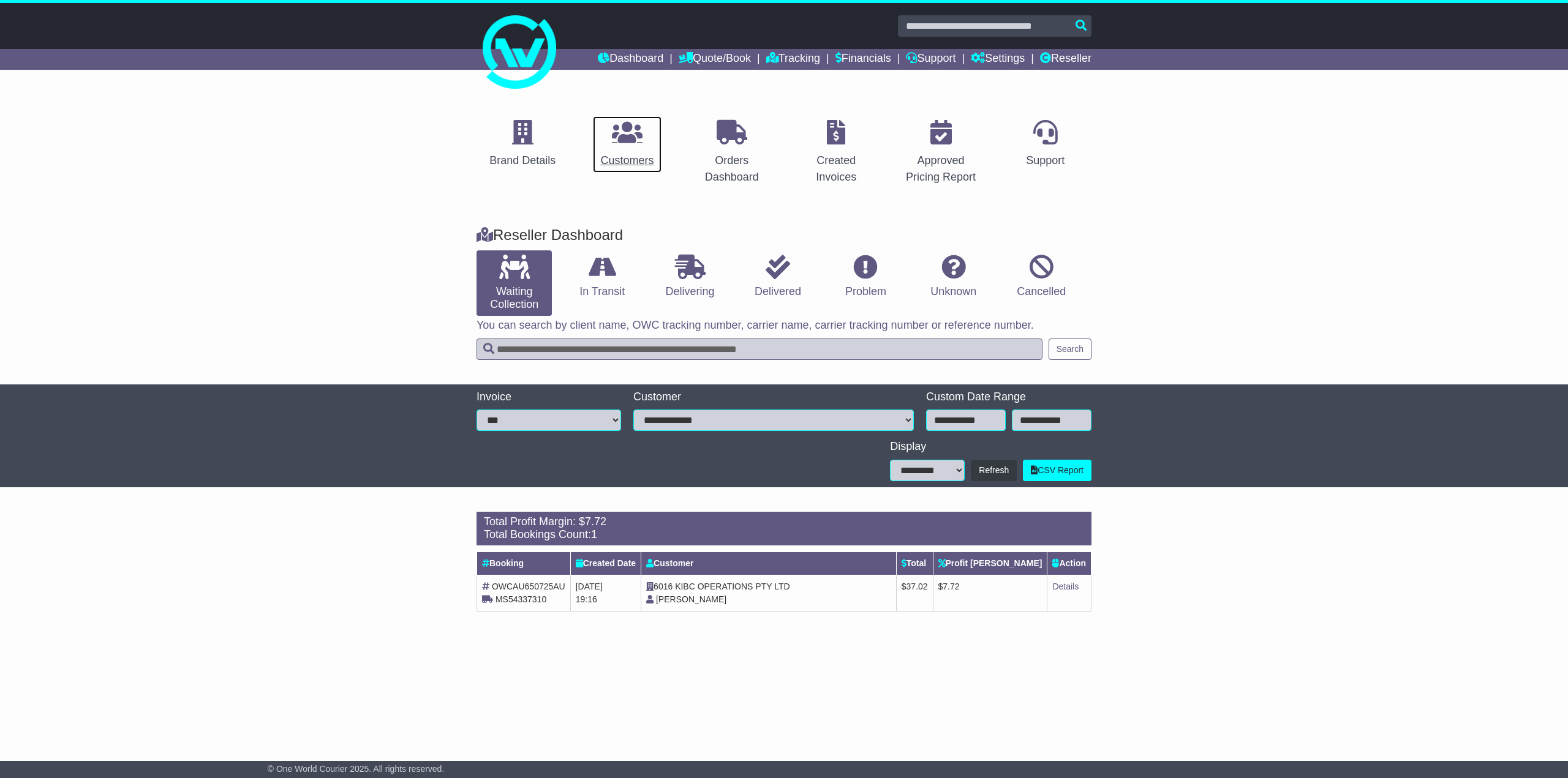
click at [635, 156] on div "Customers" at bounding box center [626, 161] width 54 height 17
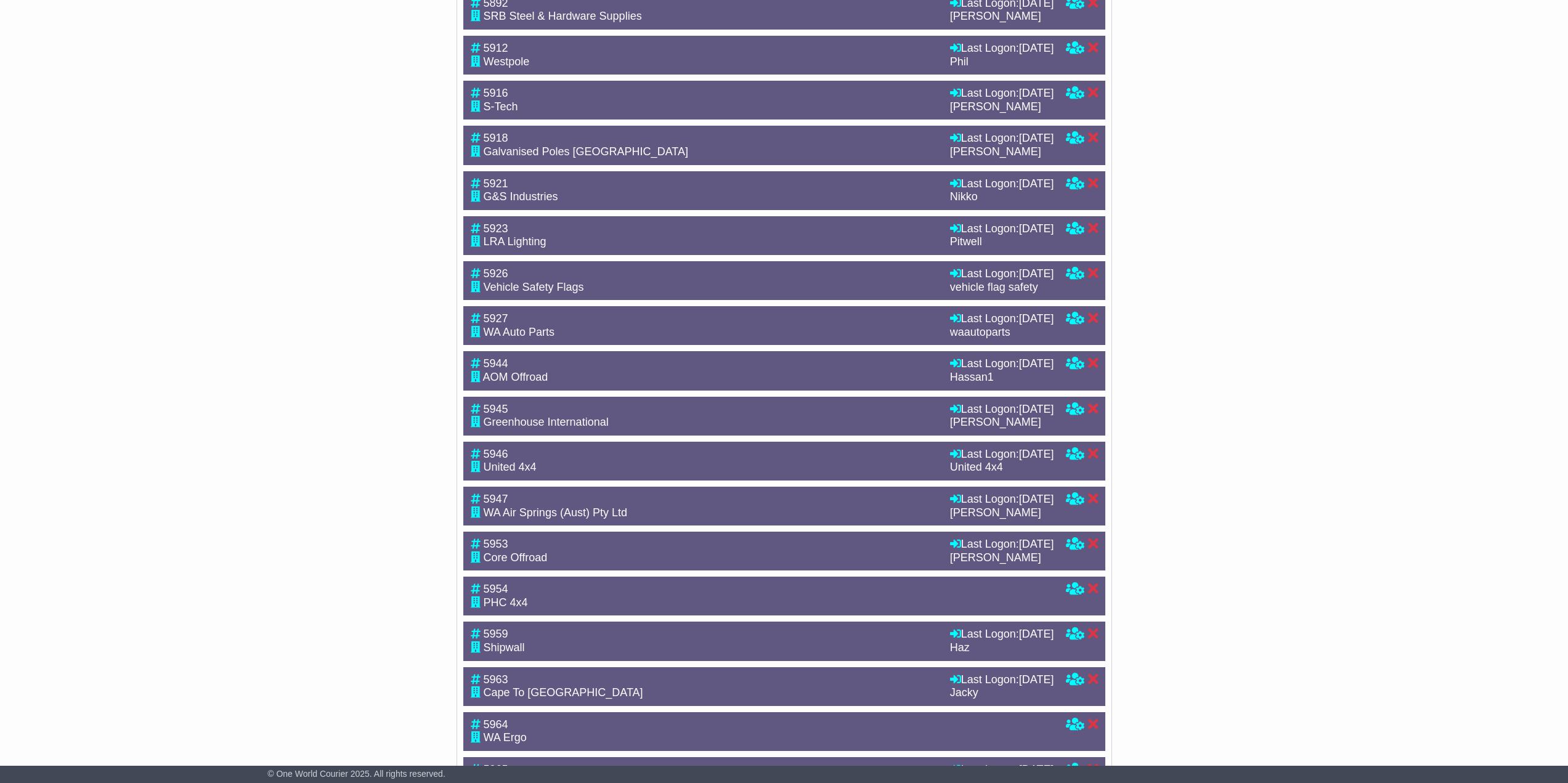
scroll to position [1319, 0]
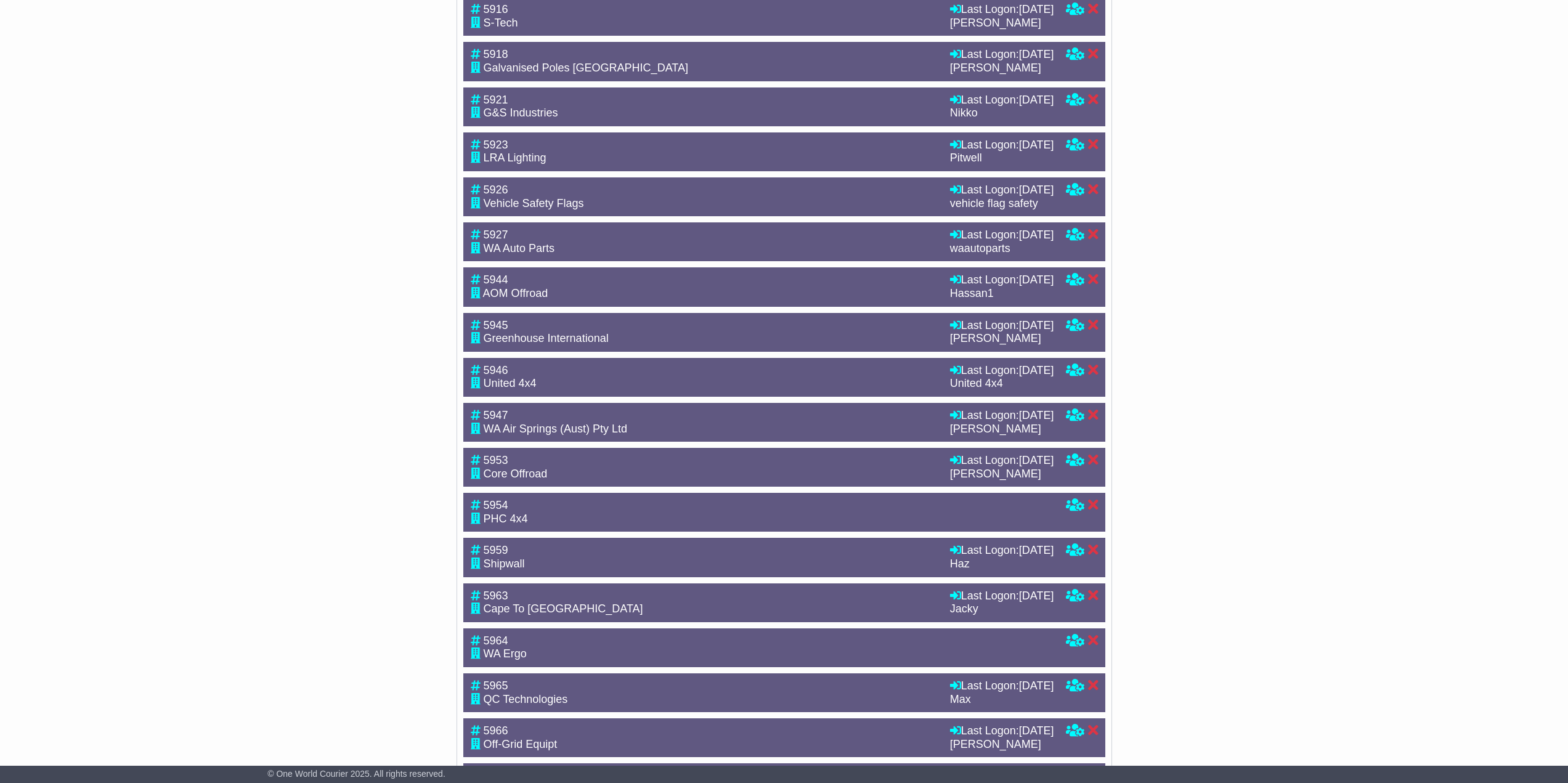
drag, startPoint x: 414, startPoint y: 579, endPoint x: 422, endPoint y: 349, distance: 230.1
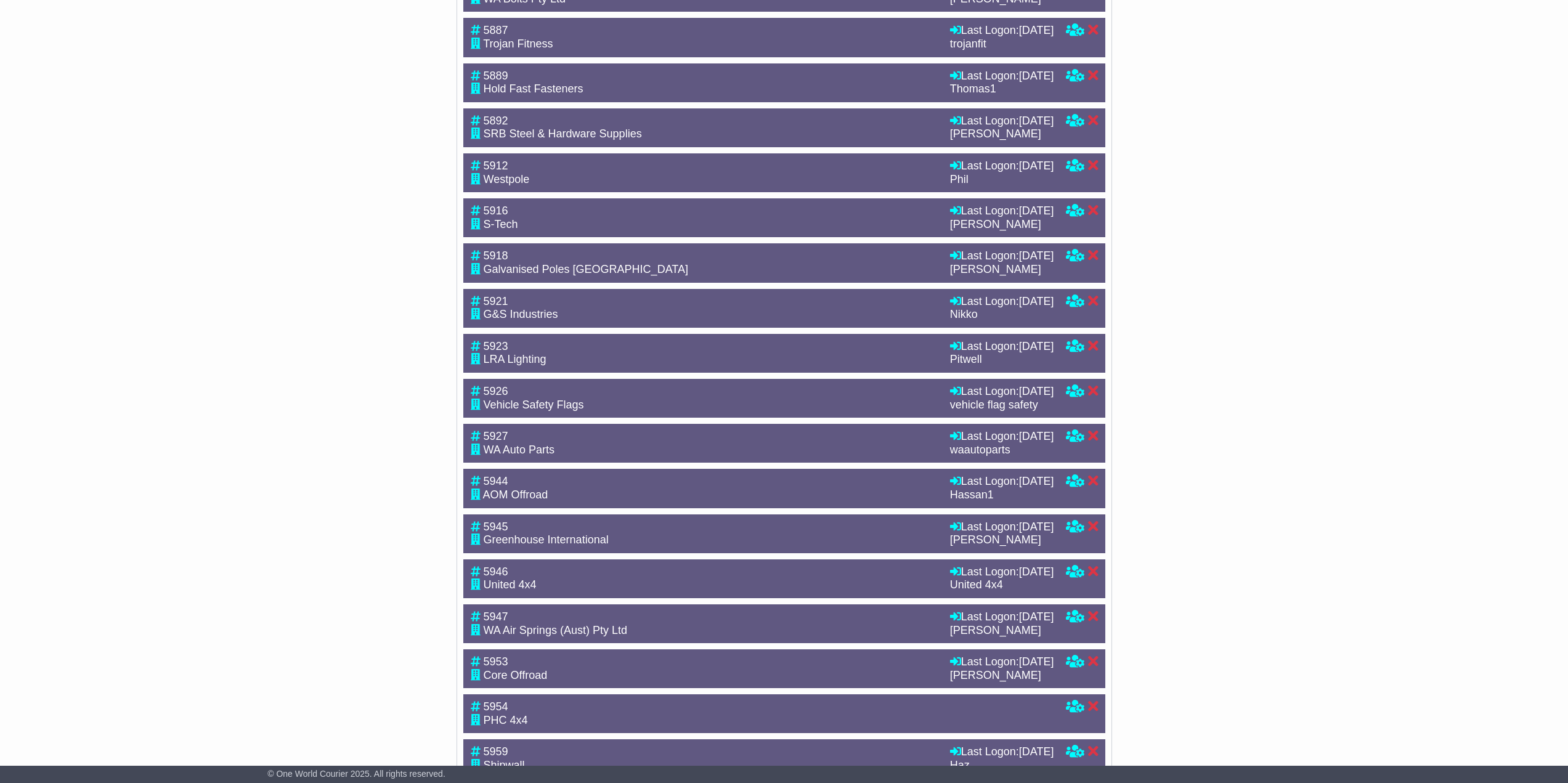
scroll to position [0, 0]
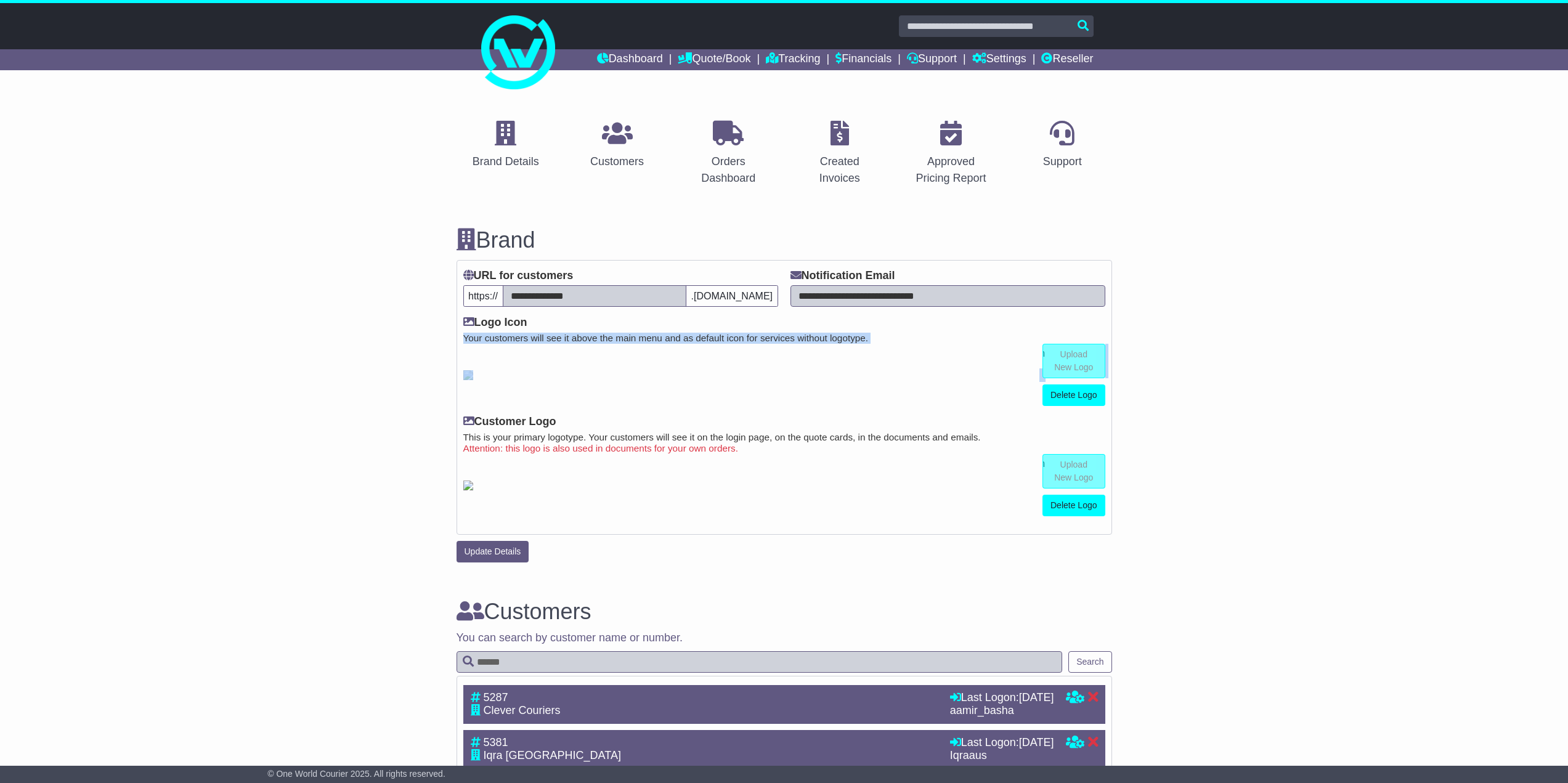
drag, startPoint x: 419, startPoint y: 343, endPoint x: 540, endPoint y: 502, distance: 199.8
click at [1079, 63] on link "Reseller" at bounding box center [1067, 60] width 52 height 21
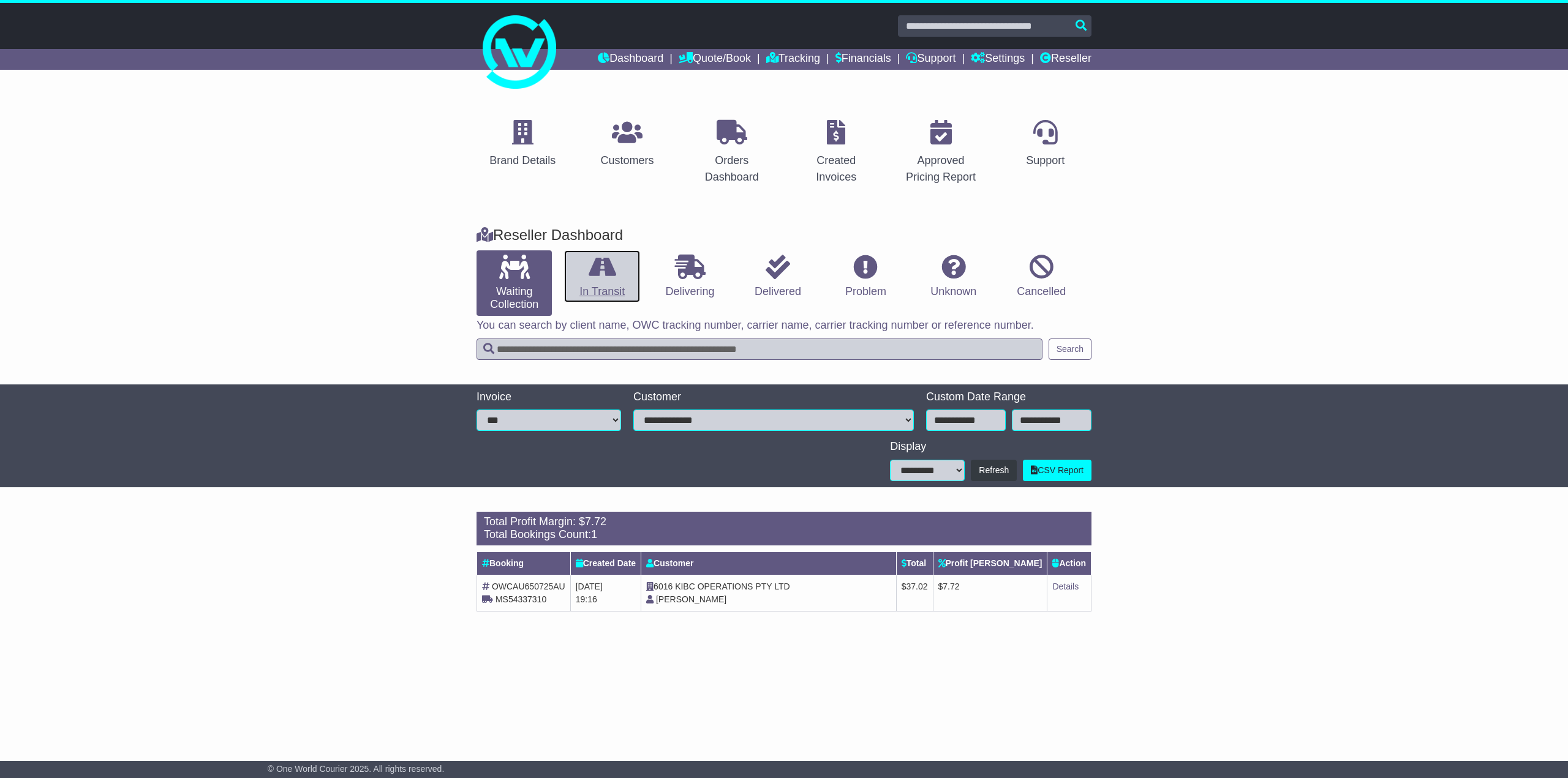
click at [600, 283] on link "In Transit" at bounding box center [602, 277] width 75 height 53
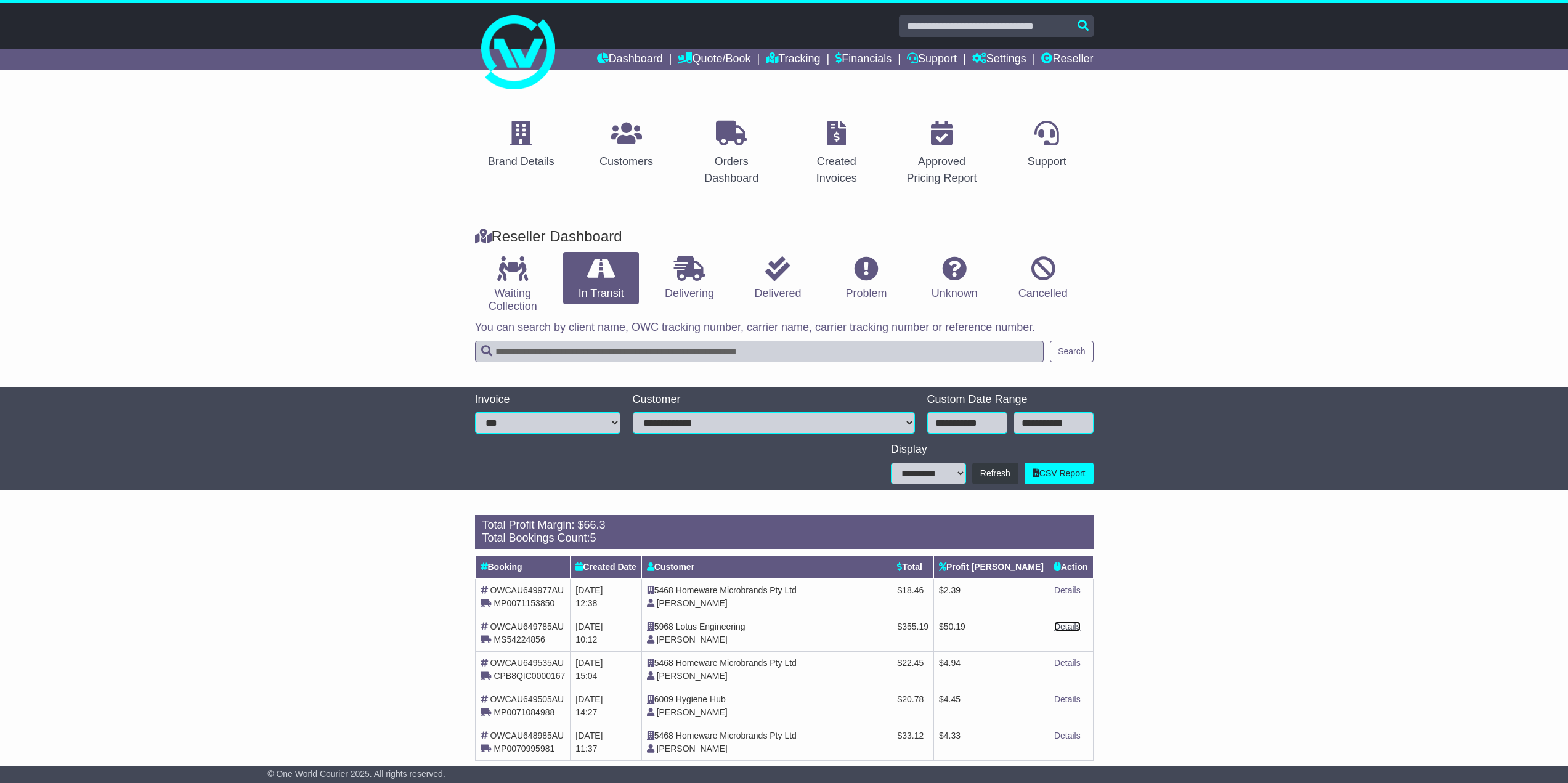
click at [1069, 630] on link "Details" at bounding box center [1067, 627] width 27 height 10
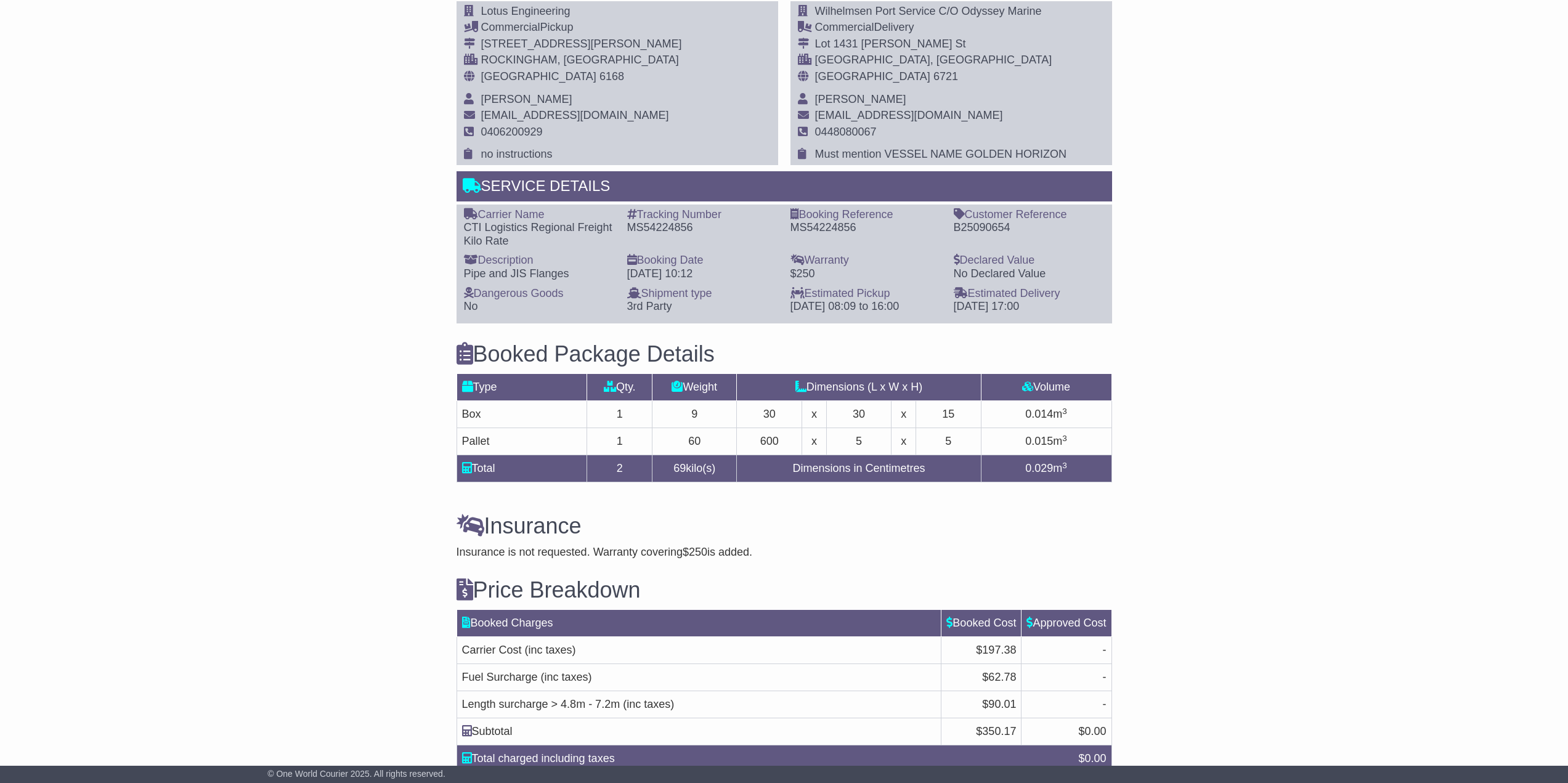
scroll to position [657, 0]
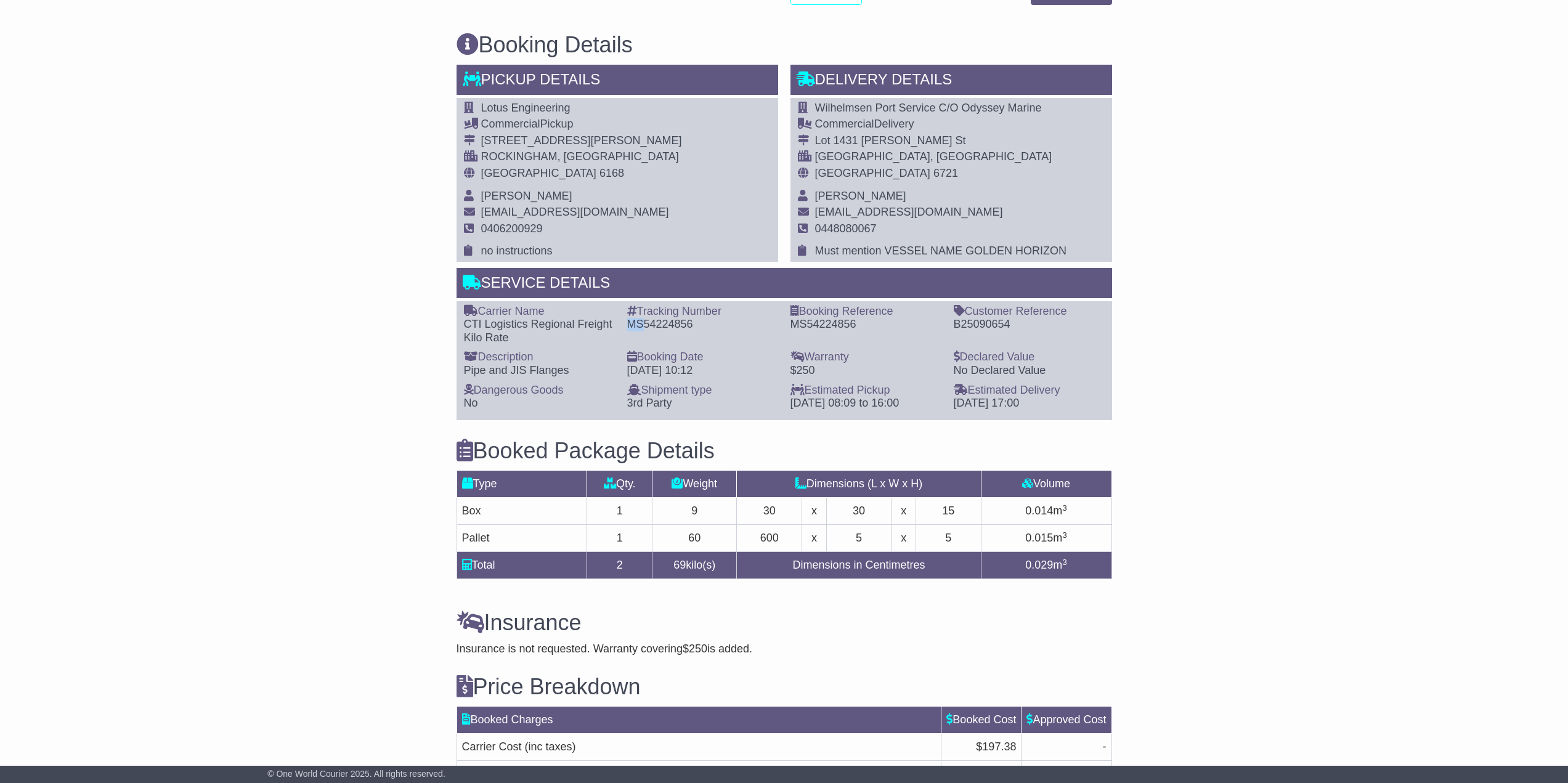
drag, startPoint x: 626, startPoint y: 325, endPoint x: 642, endPoint y: 327, distance: 16.1
click at [642, 327] on div "Tracking Number - MS54224856" at bounding box center [702, 325] width 163 height 40
click at [627, 326] on div "MS54224856" at bounding box center [702, 325] width 151 height 14
drag, startPoint x: 642, startPoint y: 325, endPoint x: 653, endPoint y: 325, distance: 11.0
click at [653, 325] on div "MS54224856" at bounding box center [702, 325] width 151 height 14
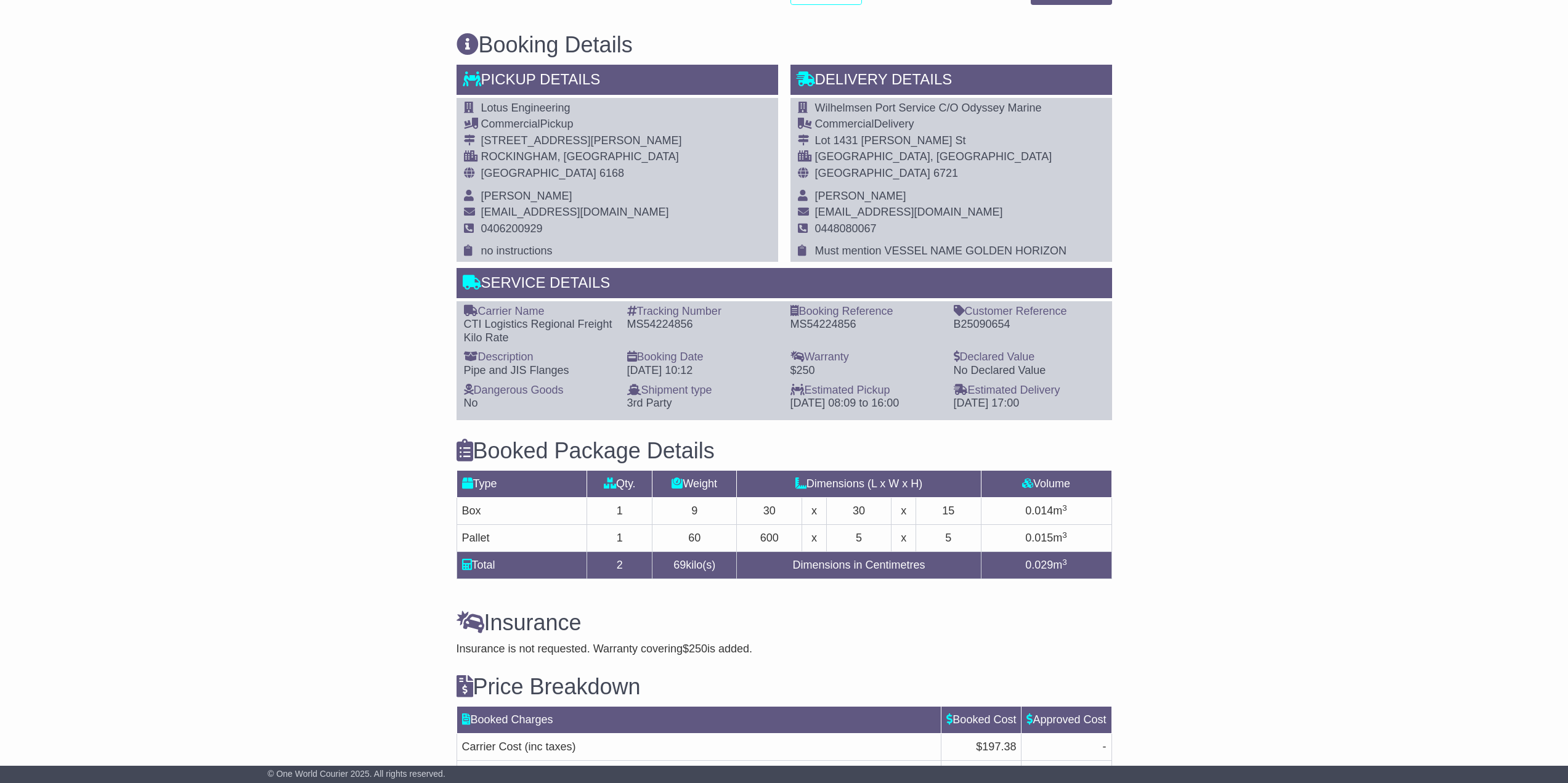
click at [903, 155] on div "PORT HEDLAND, WA" at bounding box center [941, 157] width 251 height 14
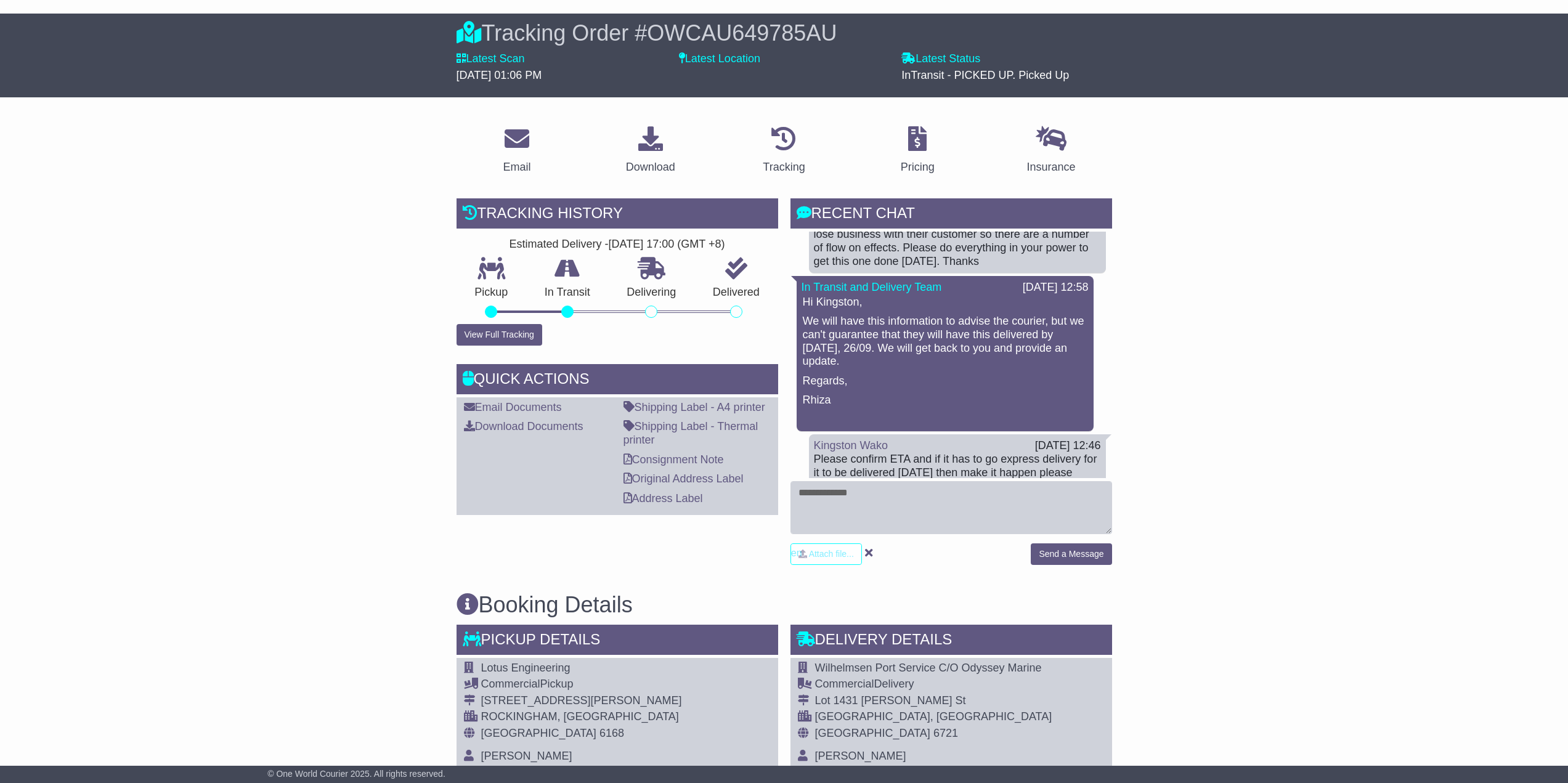
scroll to position [0, 0]
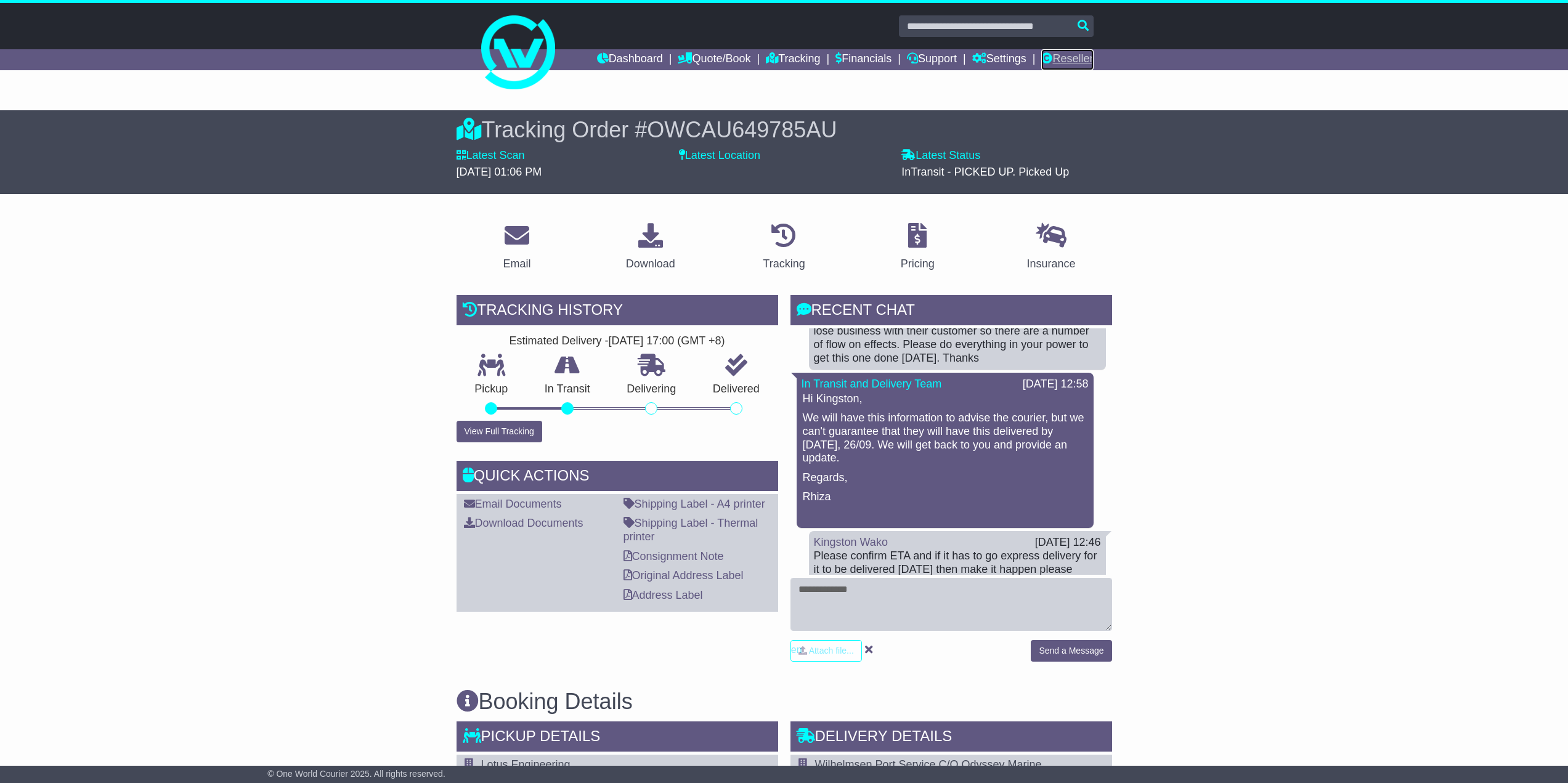
click at [1083, 58] on link "Reseller" at bounding box center [1067, 60] width 52 height 21
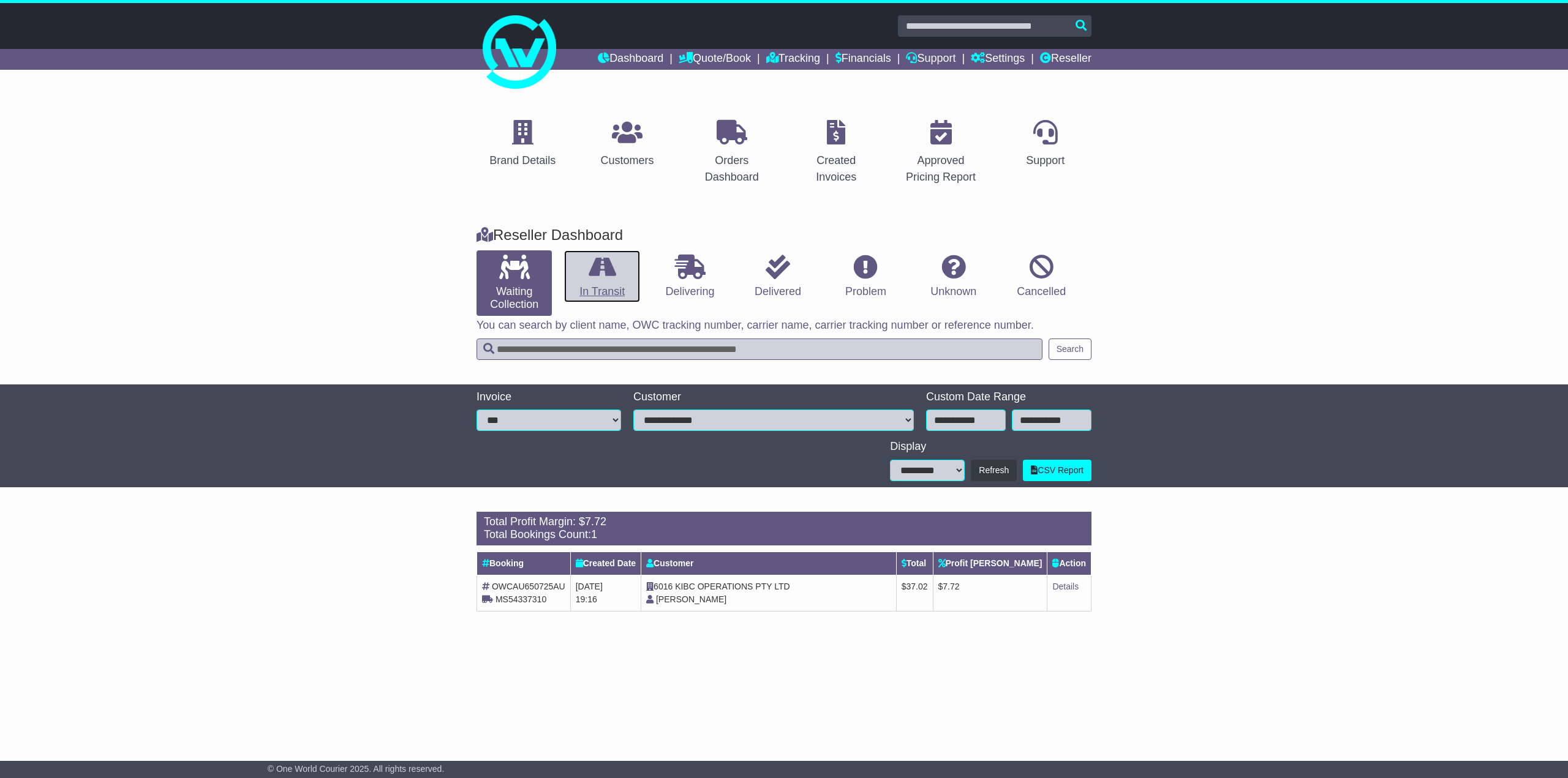
click at [605, 276] on icon at bounding box center [602, 267] width 28 height 24
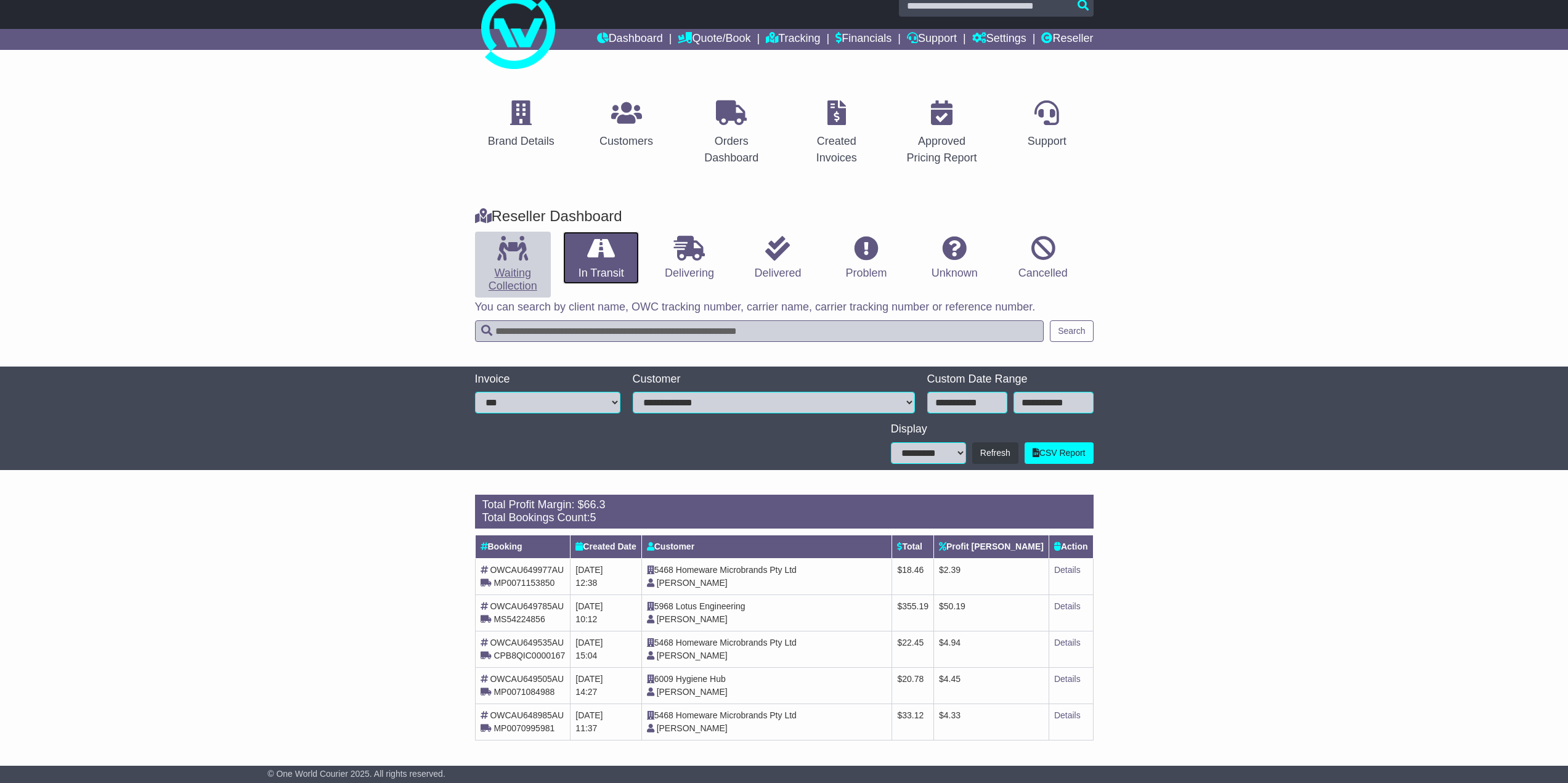
scroll to position [21, 0]
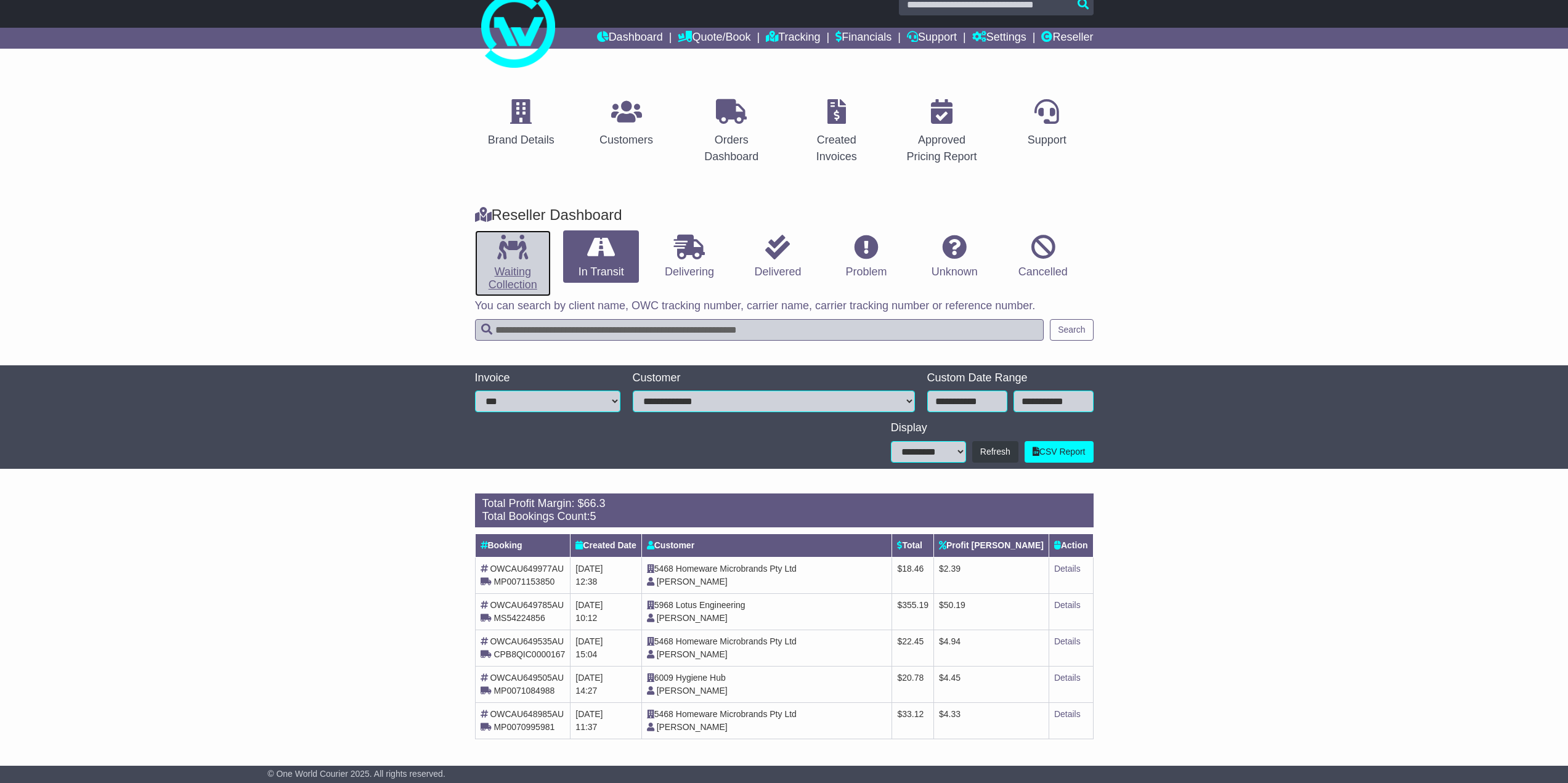
click at [514, 269] on link "Waiting Collection" at bounding box center [513, 263] width 76 height 66
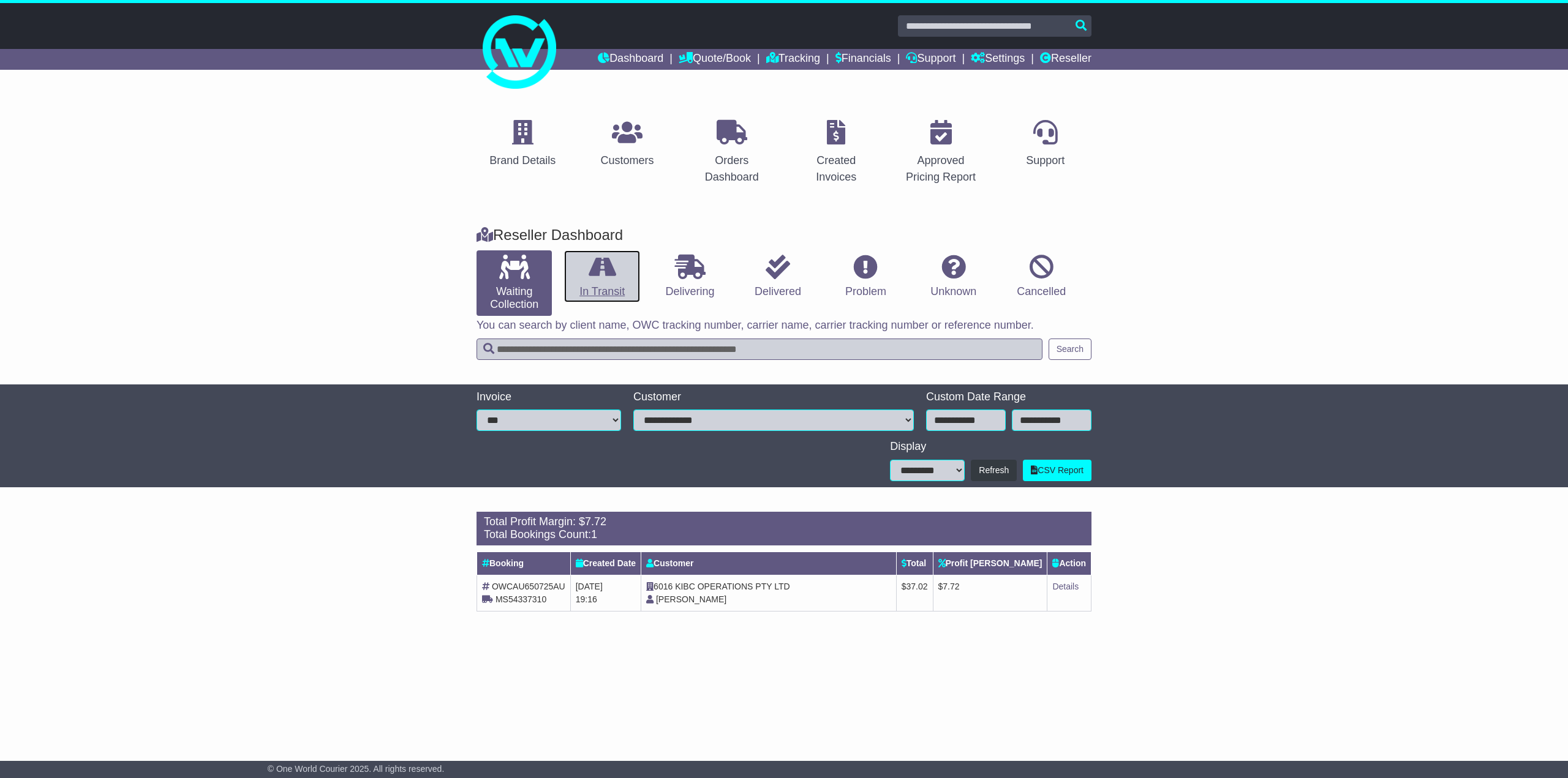
click at [599, 276] on icon at bounding box center [602, 267] width 28 height 24
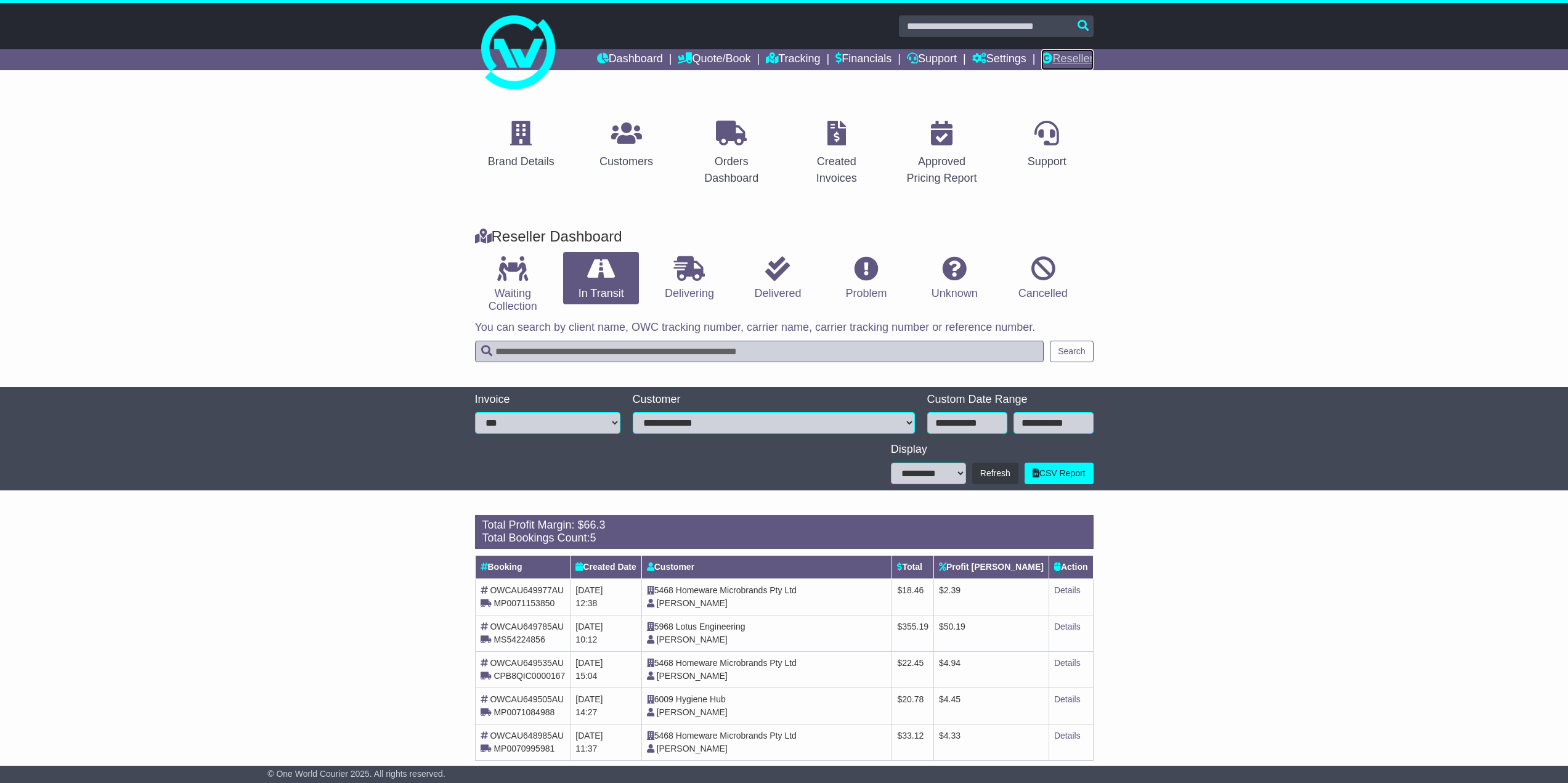
click at [1059, 60] on link "Reseller" at bounding box center [1067, 60] width 52 height 21
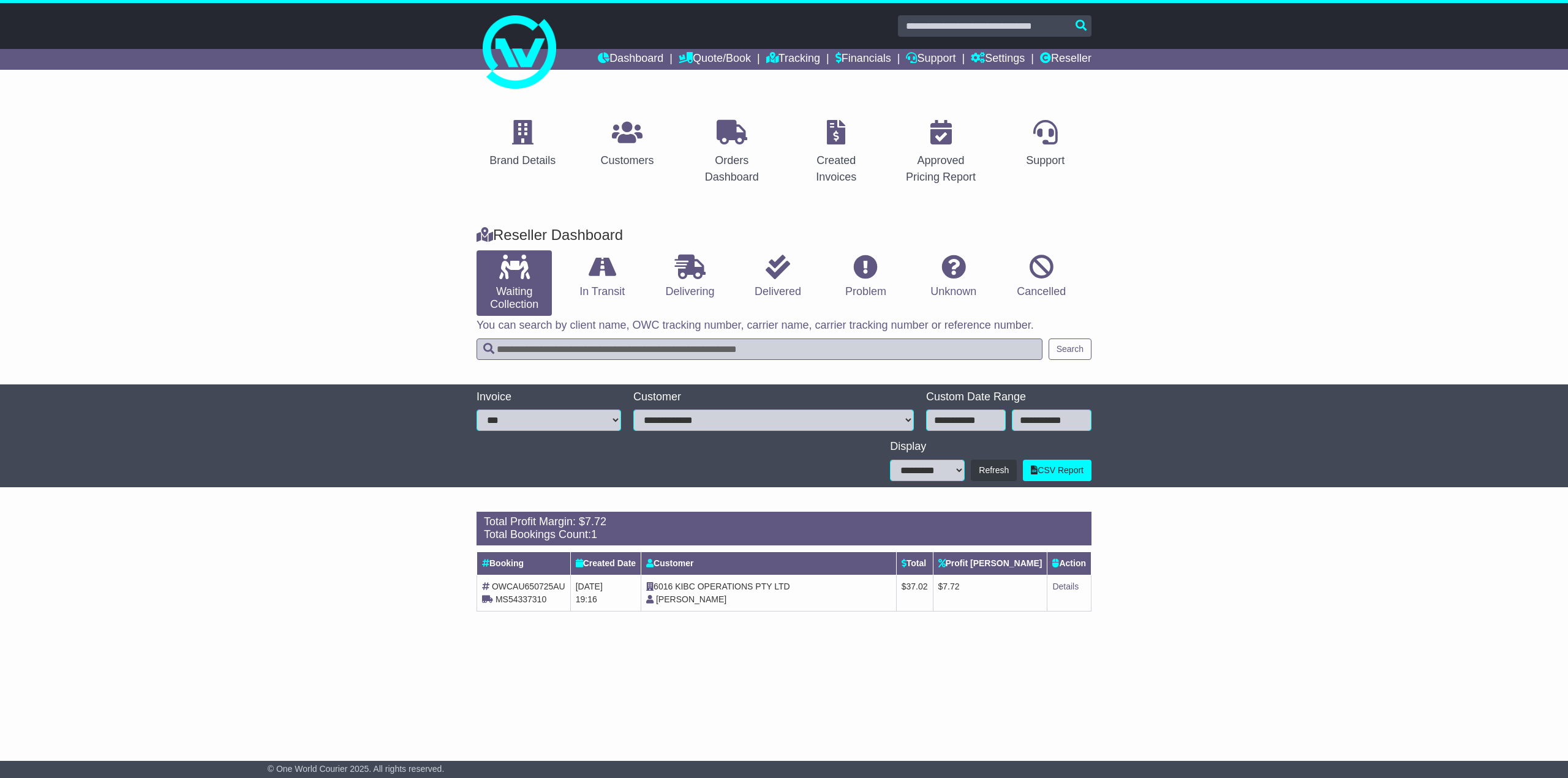
click at [822, 655] on div "Brand Details Customers Orders Dashboard Created Invoices Approved Pricing Repo…" at bounding box center [784, 416] width 1568 height 651
click at [1070, 584] on link "Details" at bounding box center [1065, 587] width 26 height 10
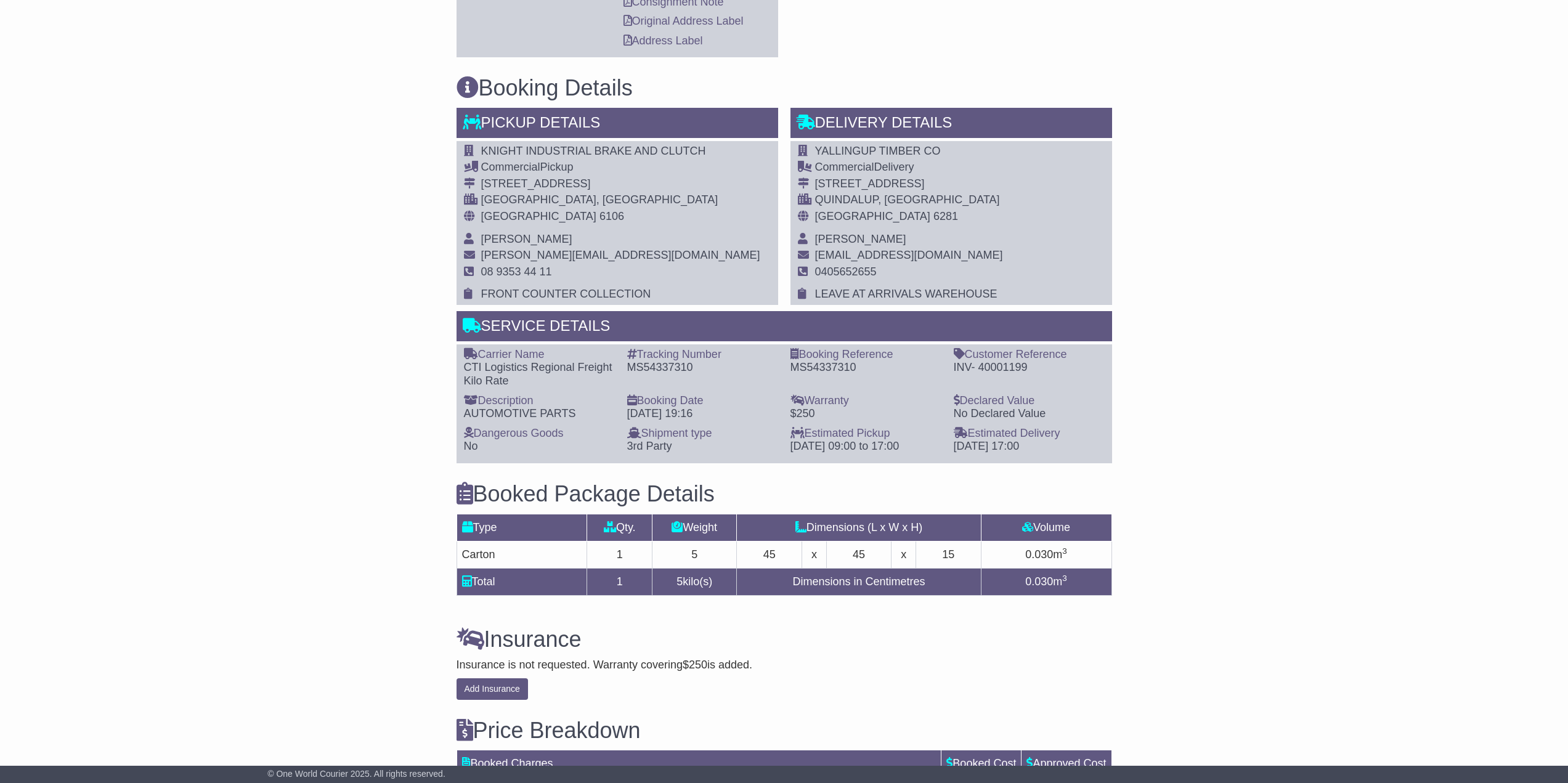
drag, startPoint x: 770, startPoint y: 445, endPoint x: 933, endPoint y: 462, distance: 163.9
click at [933, 462] on div "Carrier Name - CTI Logistics Regional Freight Kilo Rate Description - AUTOMOTIV…" at bounding box center [784, 404] width 655 height 119
click at [872, 455] on div "Carrier Name - CTI Logistics Regional Freight Kilo Rate Description - AUTOMOTIV…" at bounding box center [784, 404] width 653 height 112
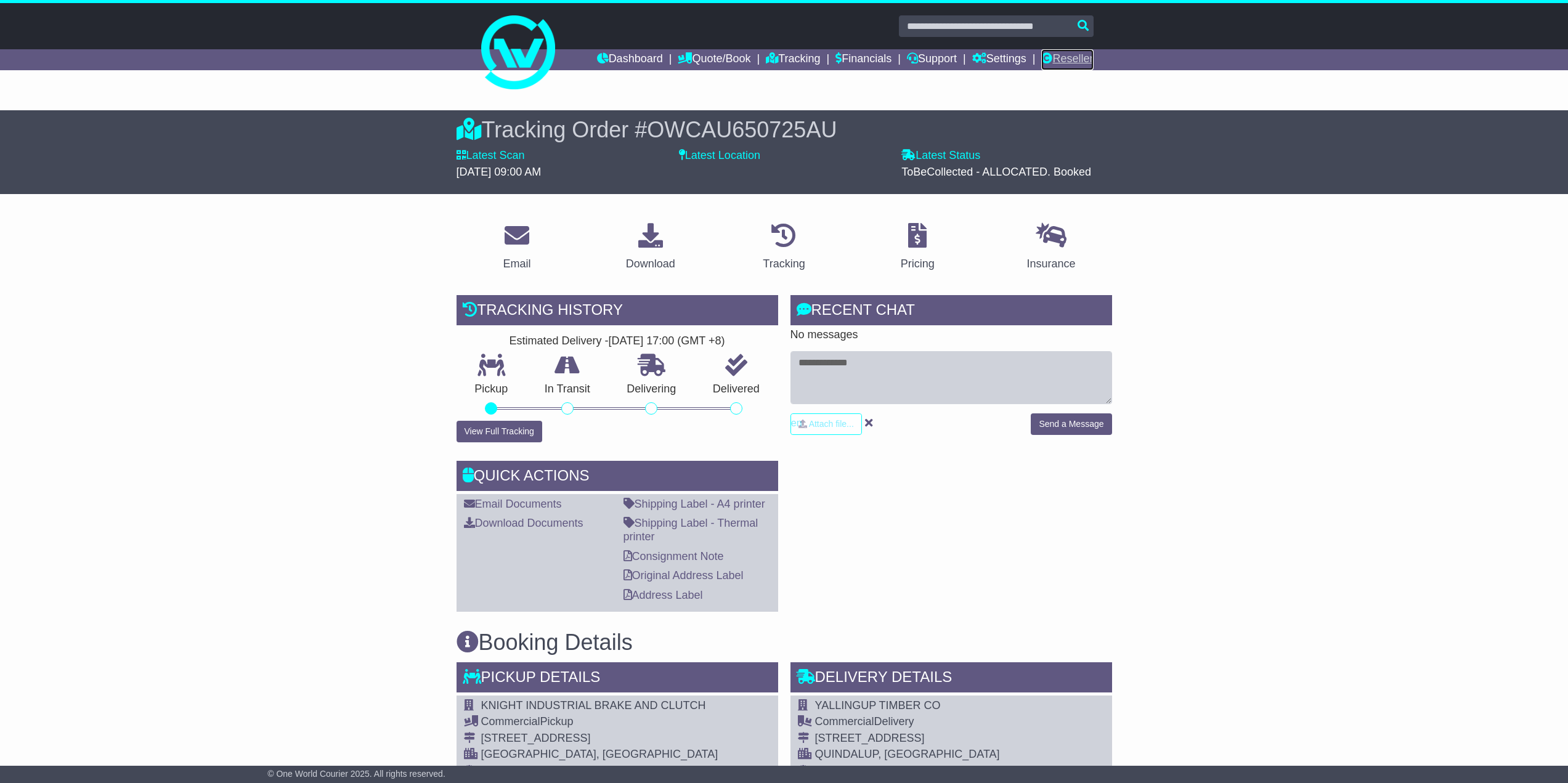
click at [1079, 66] on link "Reseller" at bounding box center [1067, 60] width 52 height 21
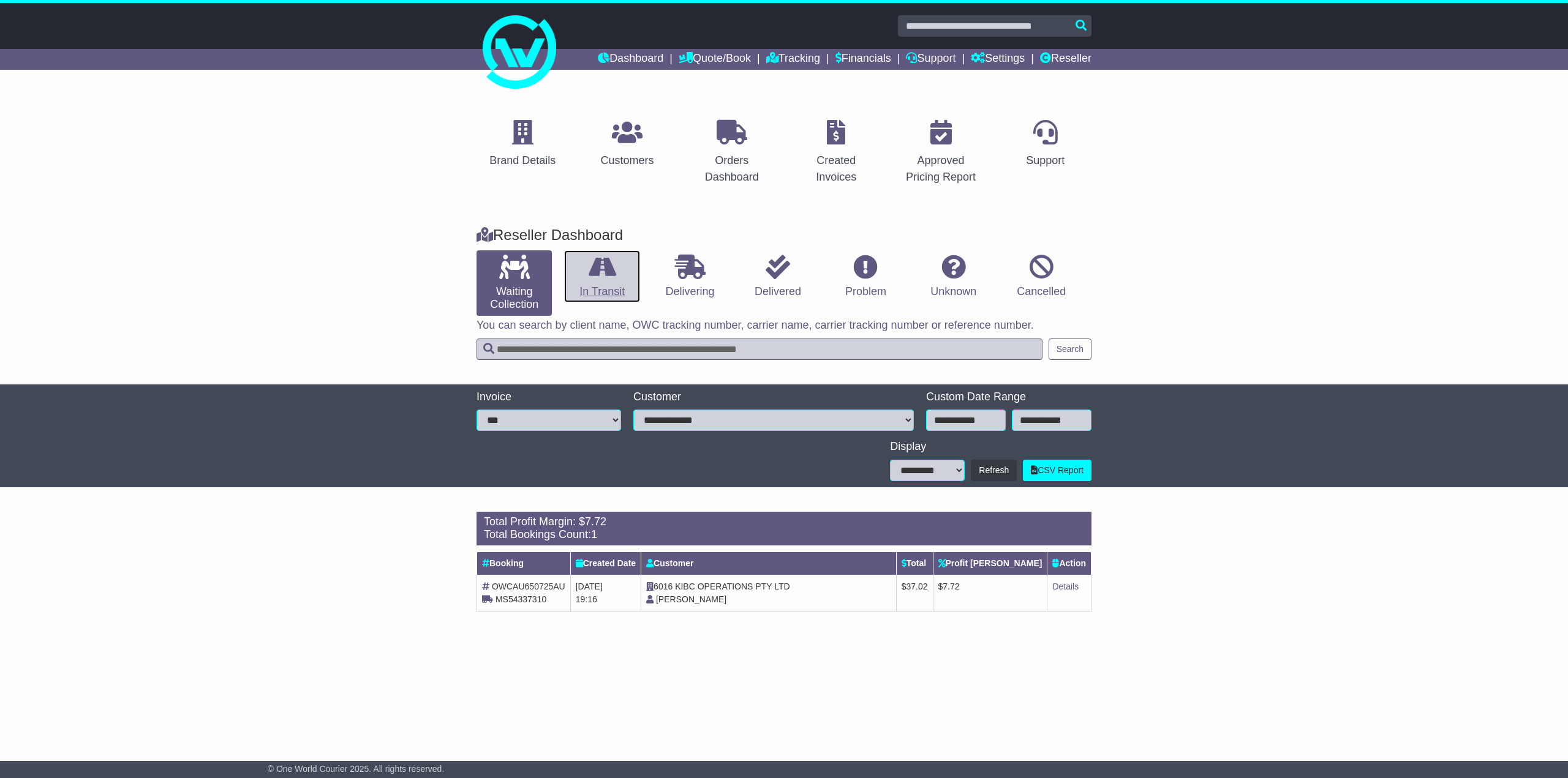
click at [605, 281] on link "In Transit" at bounding box center [602, 277] width 75 height 53
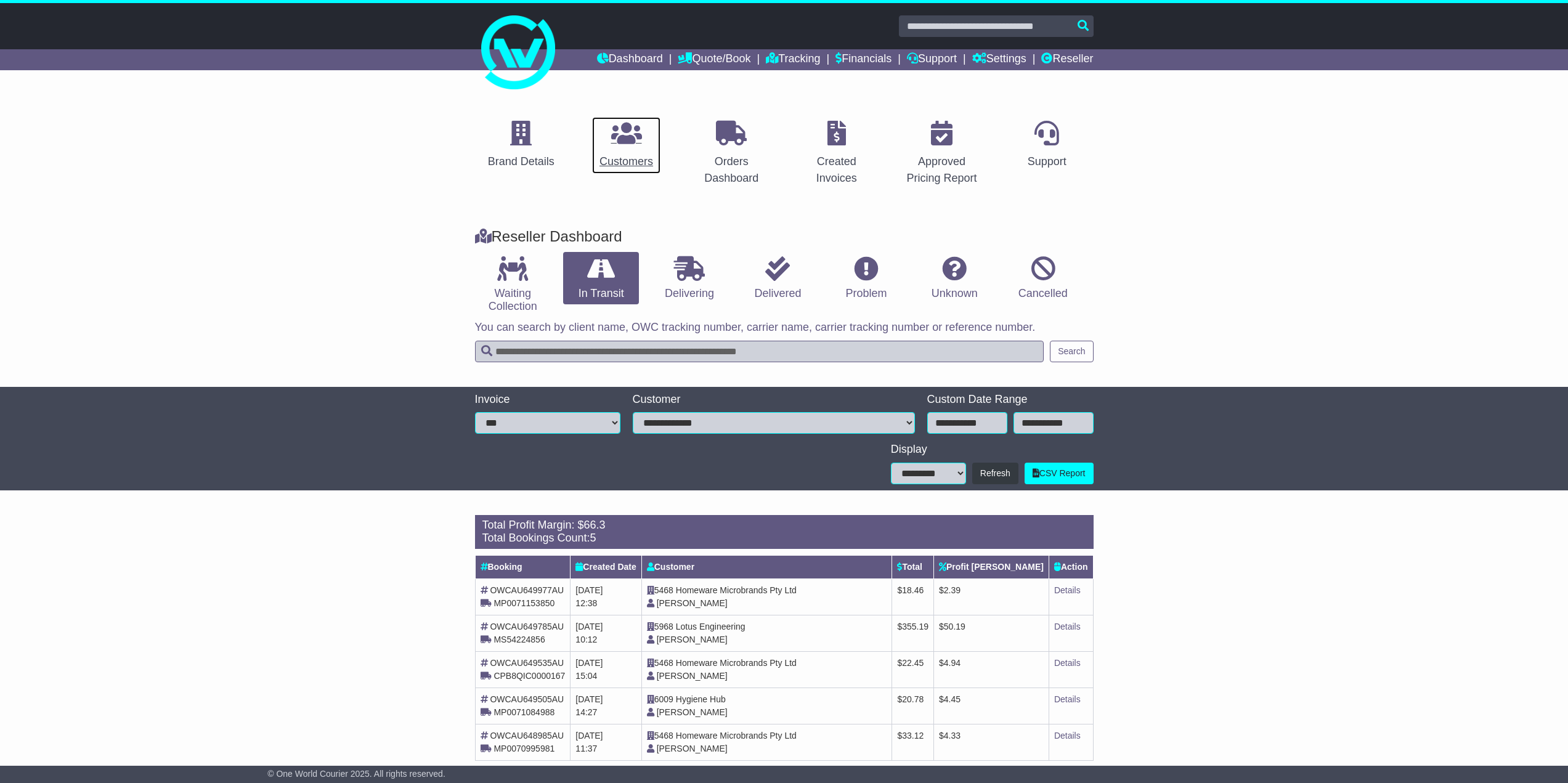
click at [617, 141] on icon at bounding box center [627, 133] width 31 height 24
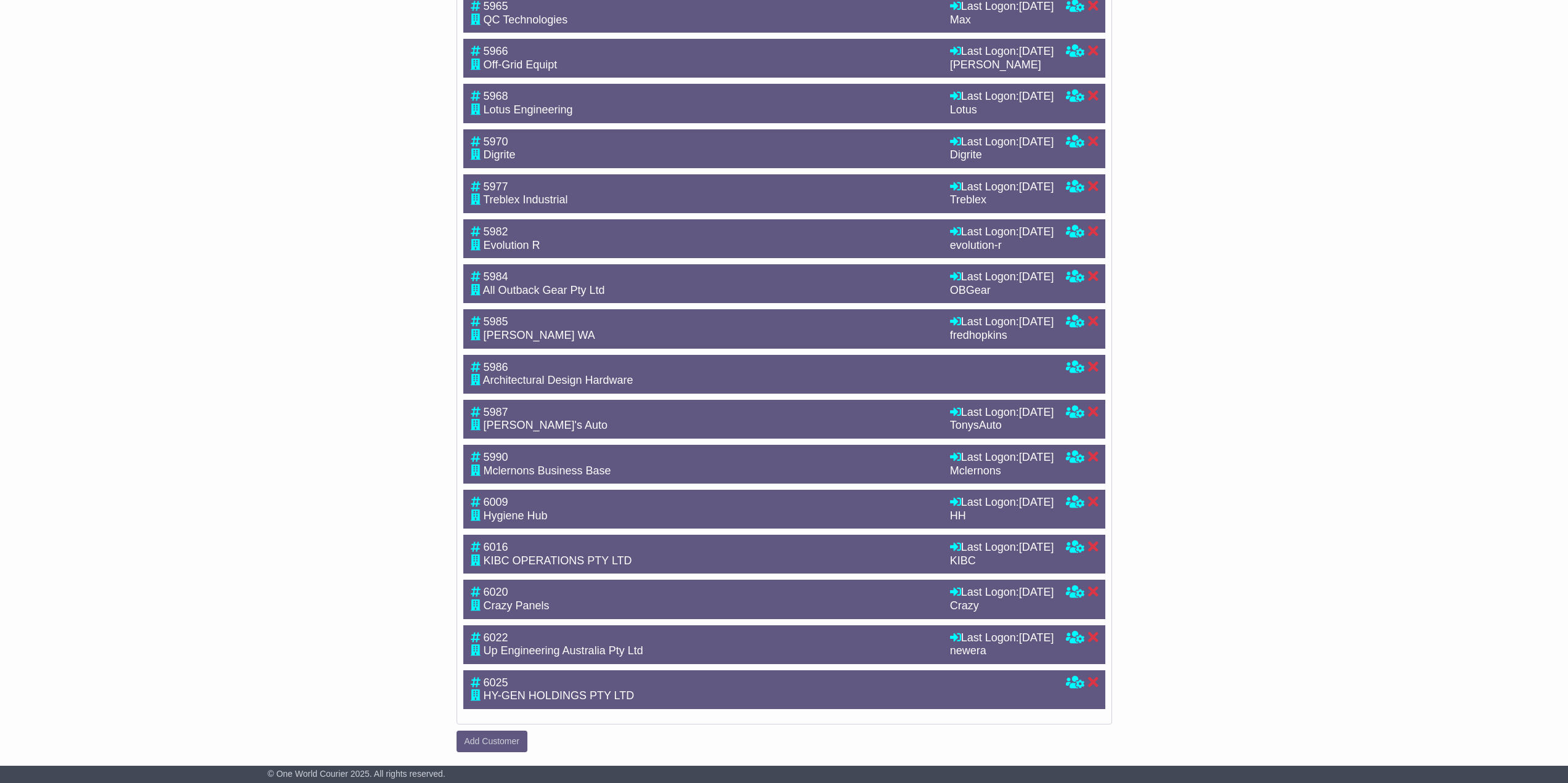
scroll to position [2183, 0]
drag, startPoint x: 931, startPoint y: 652, endPoint x: 739, endPoint y: 627, distance: 193.6
click at [739, 627] on div "6022 Up Engineering Australia Pty Ltd Last Logon: 25th September 2025 newera La…" at bounding box center [784, 645] width 642 height 39
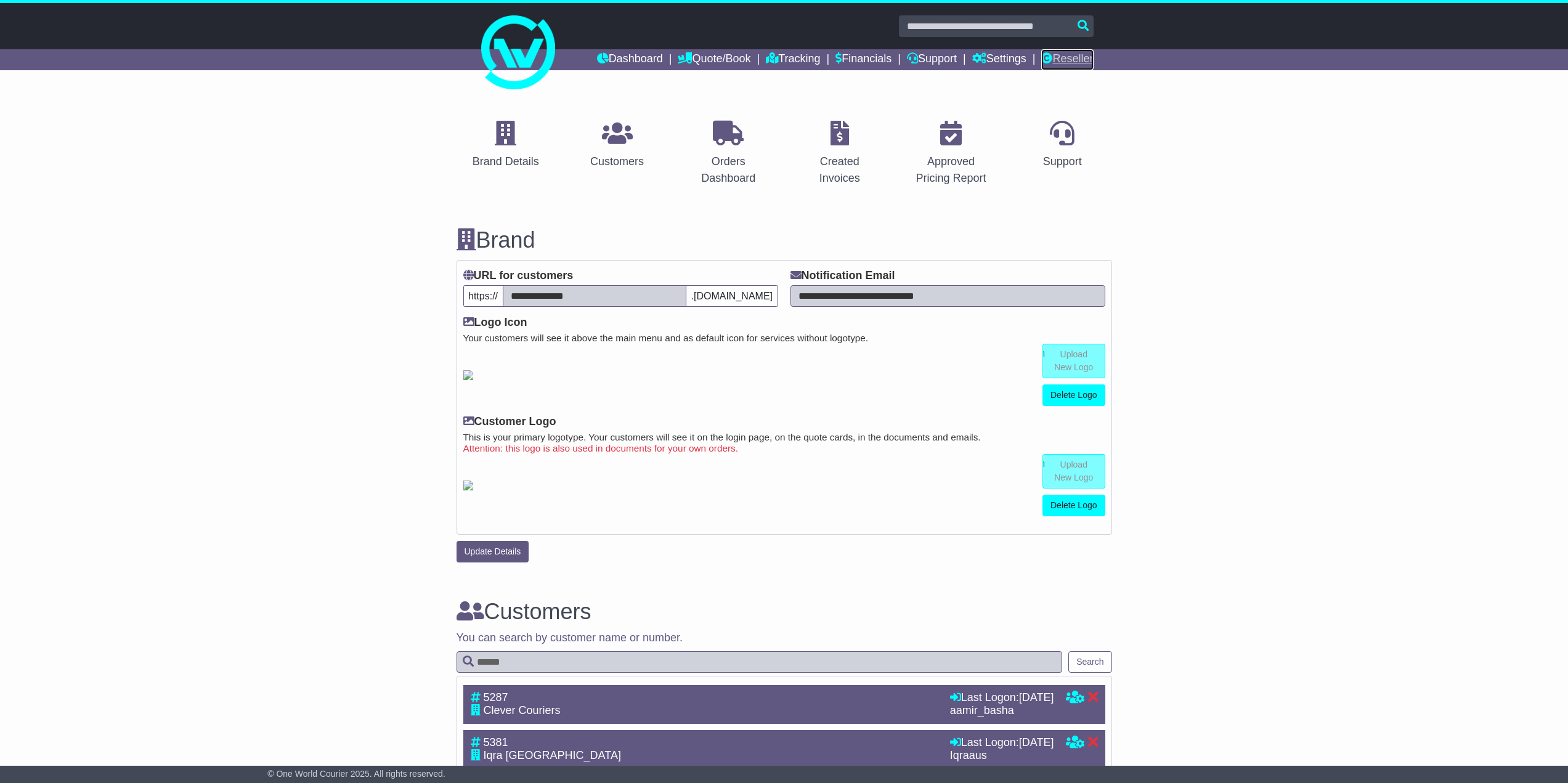
click at [1085, 49] on link "Reseller" at bounding box center [1067, 60] width 52 height 21
